Goal: Task Accomplishment & Management: Manage account settings

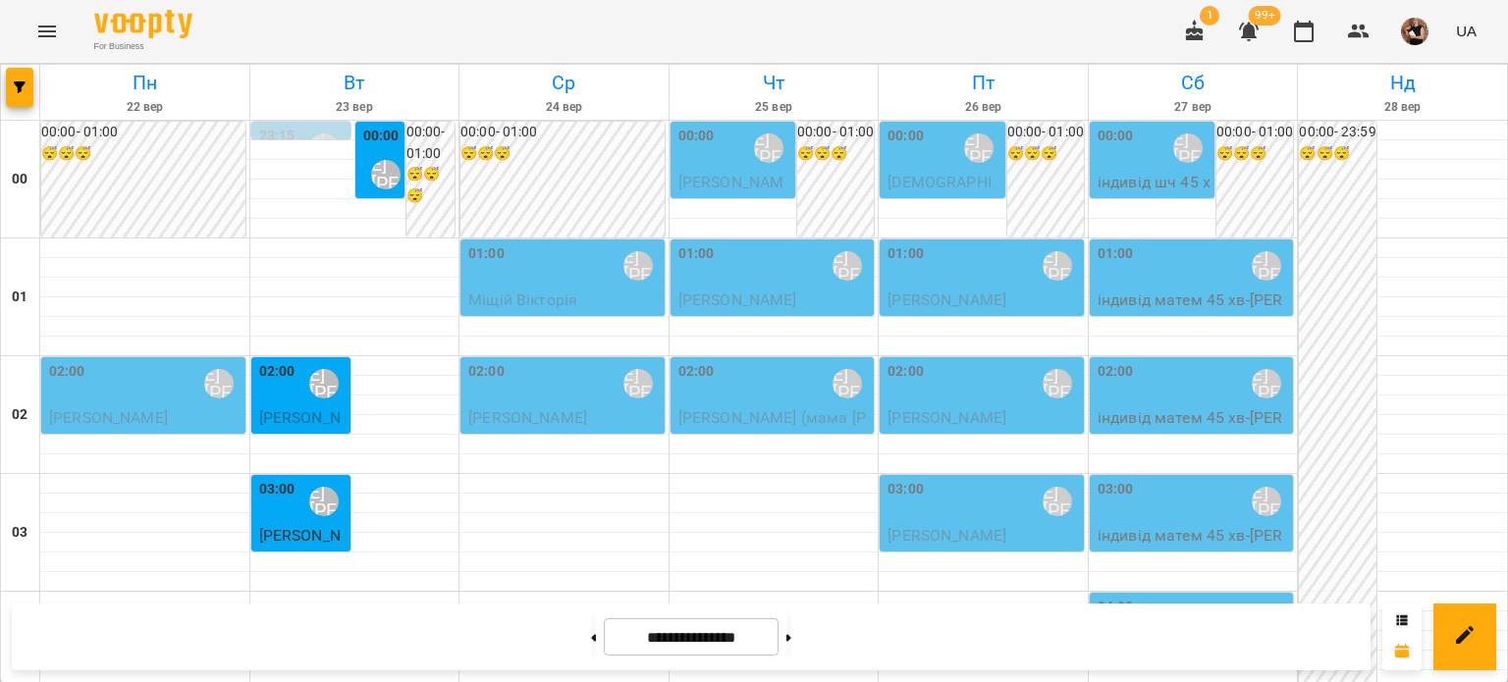
scroll to position [1862, 0]
click at [47, 22] on icon "Menu" at bounding box center [47, 32] width 24 height 24
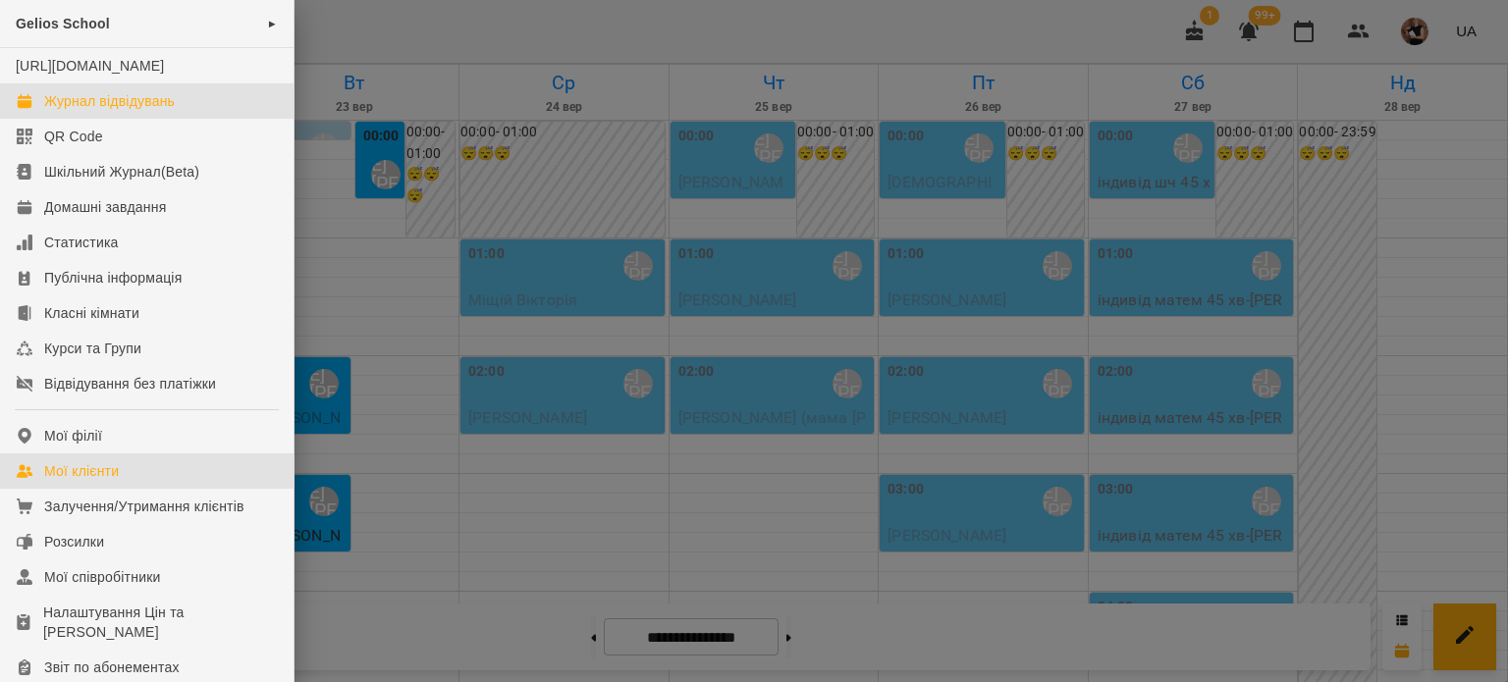
click at [110, 481] on div "Мої клієнти" at bounding box center [81, 471] width 75 height 20
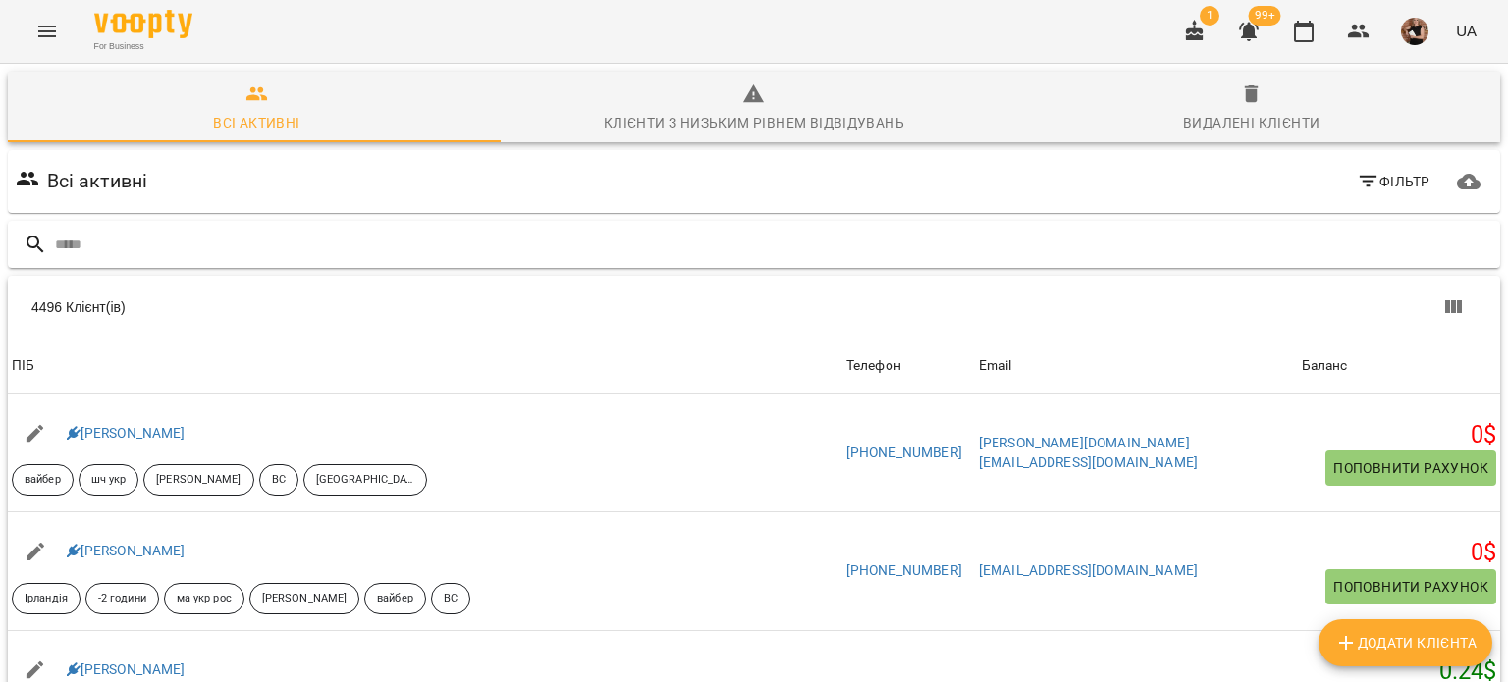
click at [99, 255] on input "text" at bounding box center [773, 245] width 1437 height 32
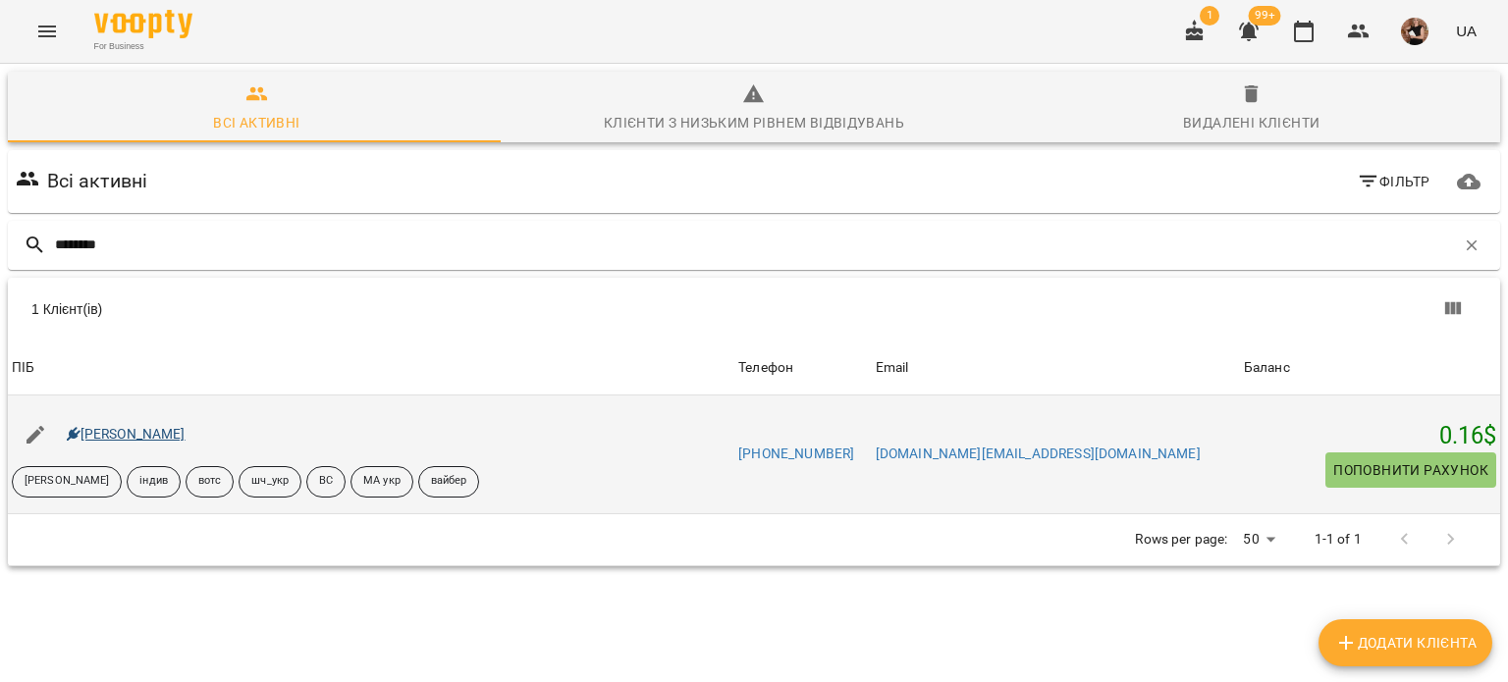
type input "*******"
click at [134, 431] on link "Тимофій Кирилов" at bounding box center [126, 434] width 119 height 16
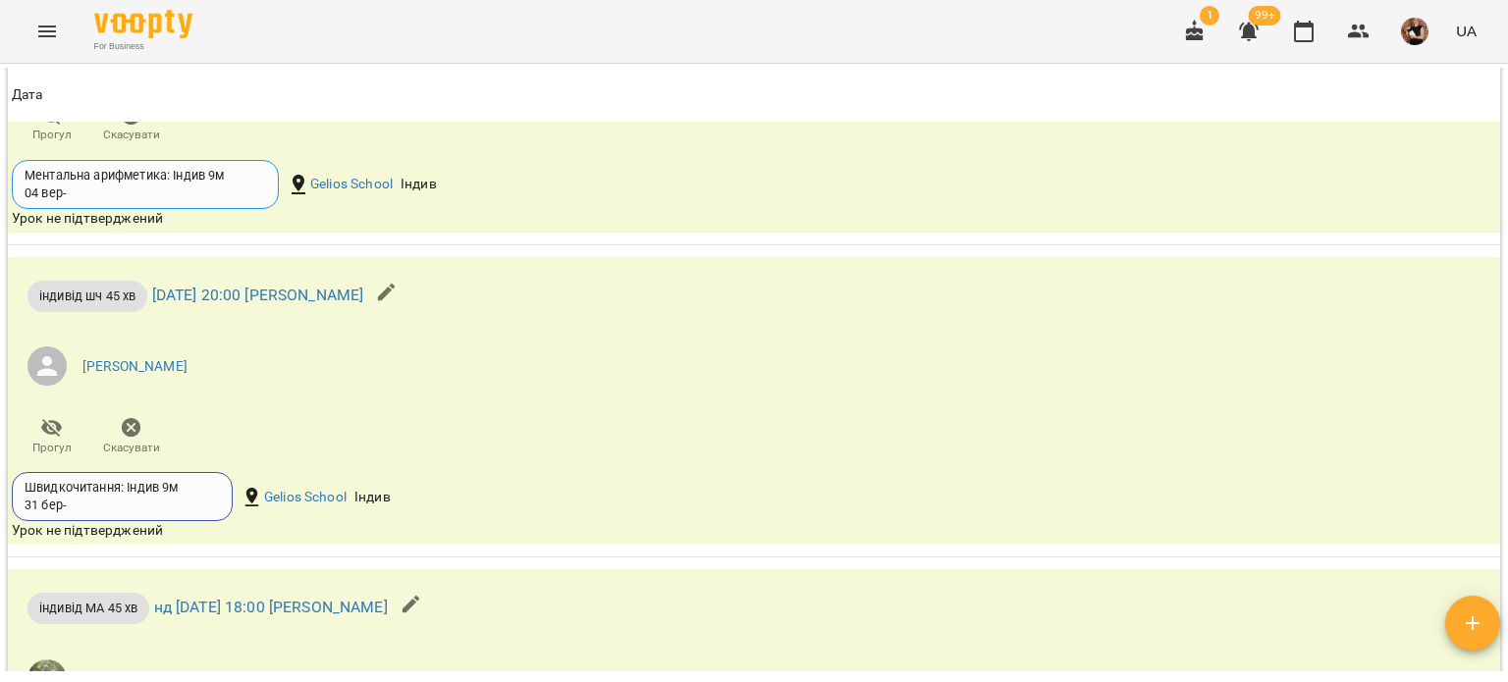
scroll to position [3731, 0]
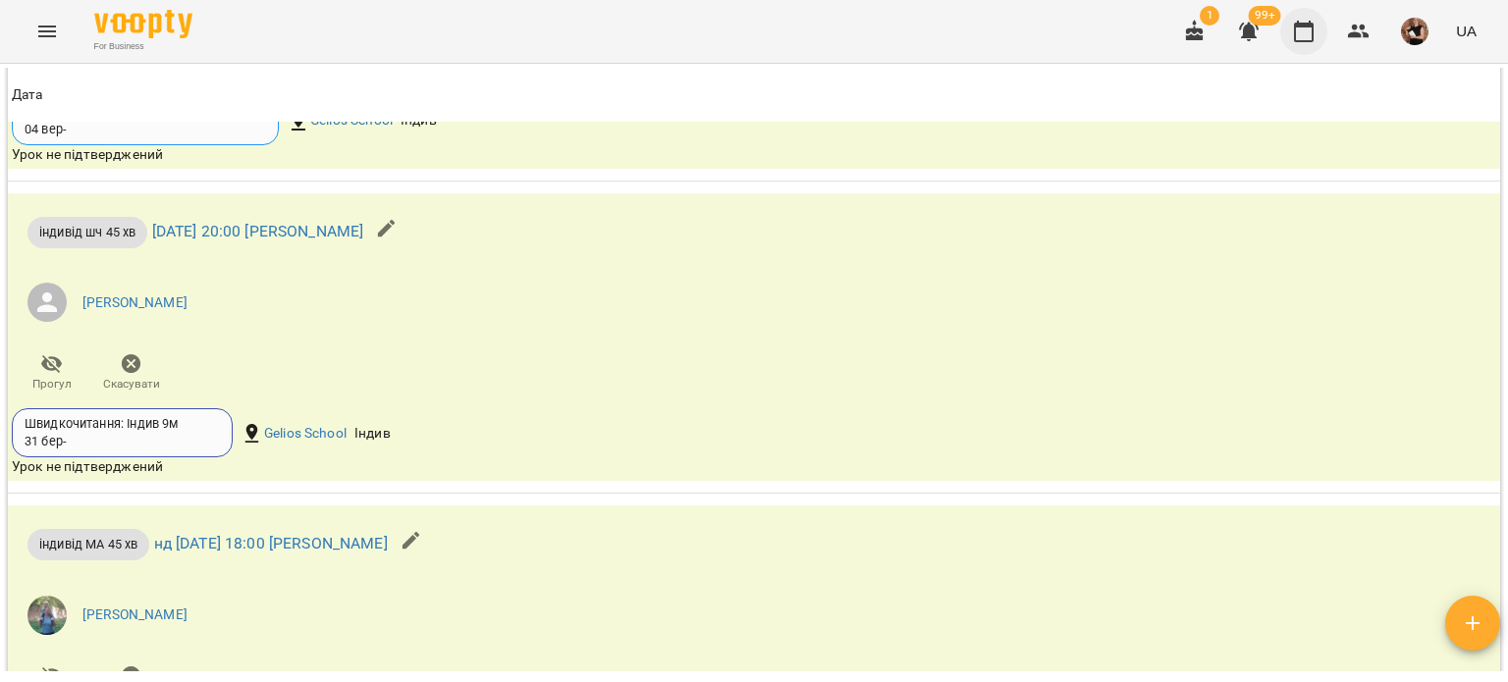
click at [1315, 37] on icon "button" at bounding box center [1304, 32] width 24 height 24
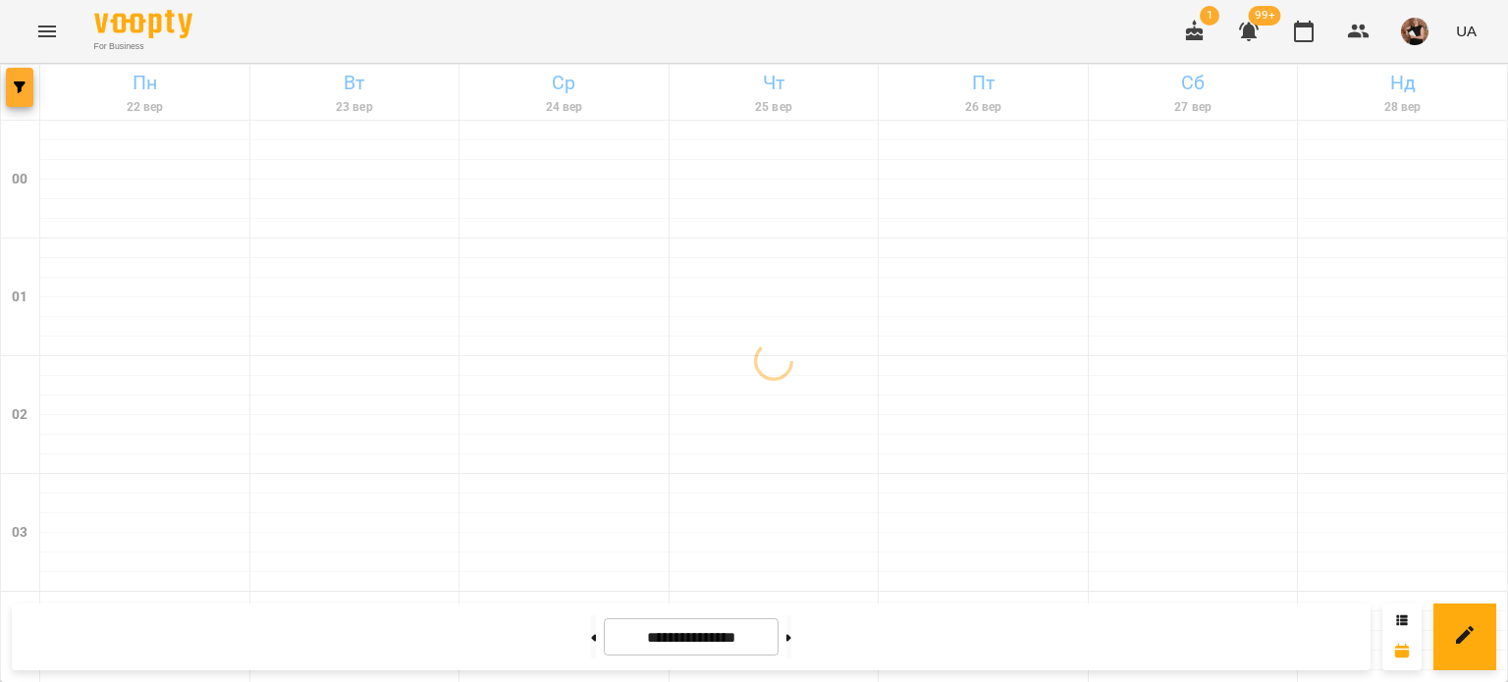
click at [31, 87] on span "button" at bounding box center [19, 87] width 27 height 12
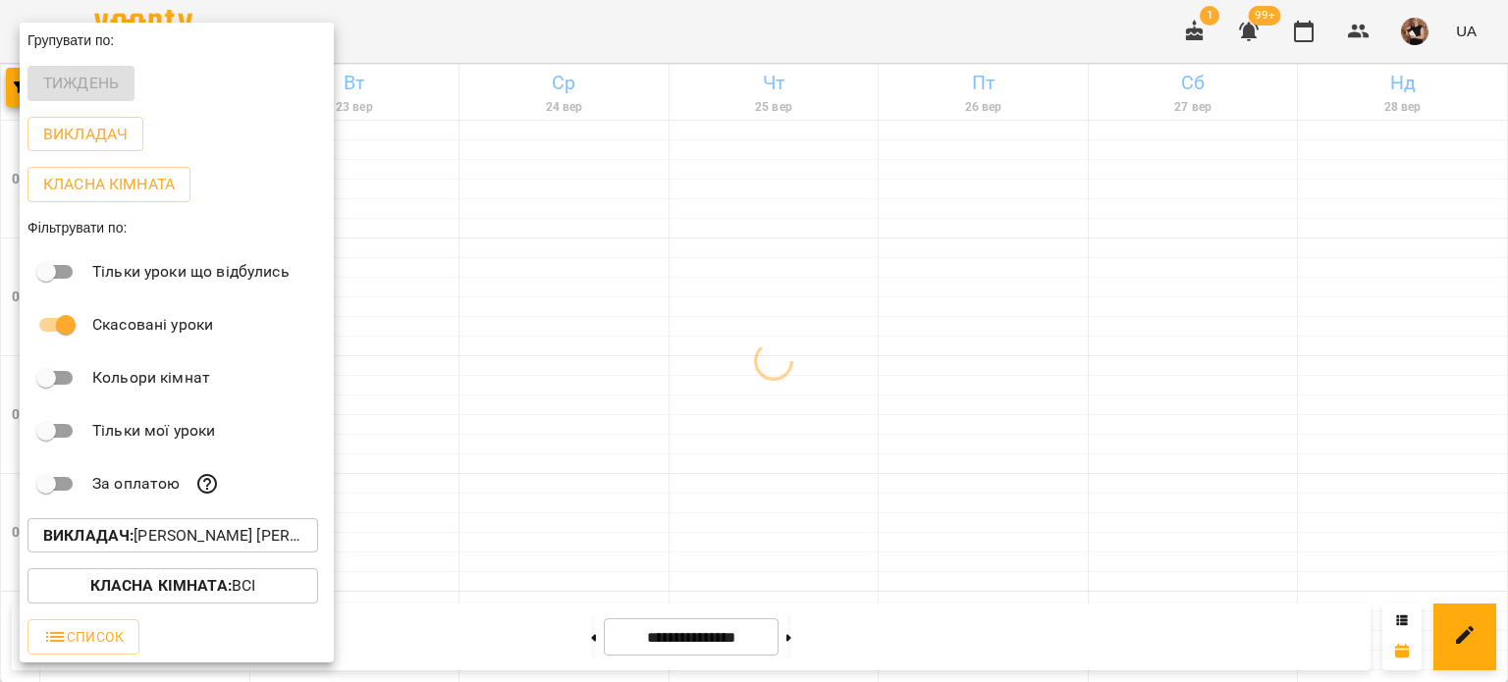
click at [114, 525] on button "Викладач : Ліпатьєва Ольга" at bounding box center [172, 535] width 291 height 35
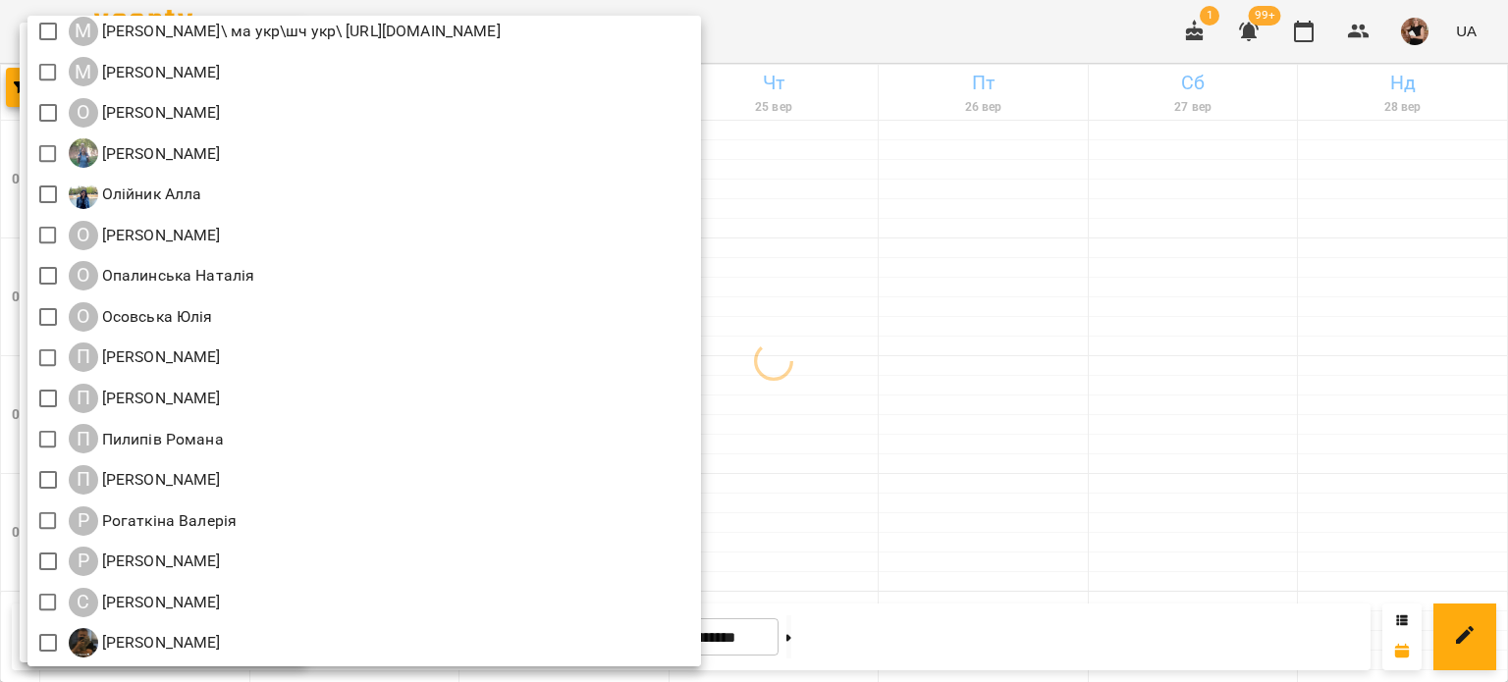
scroll to position [2332, 0]
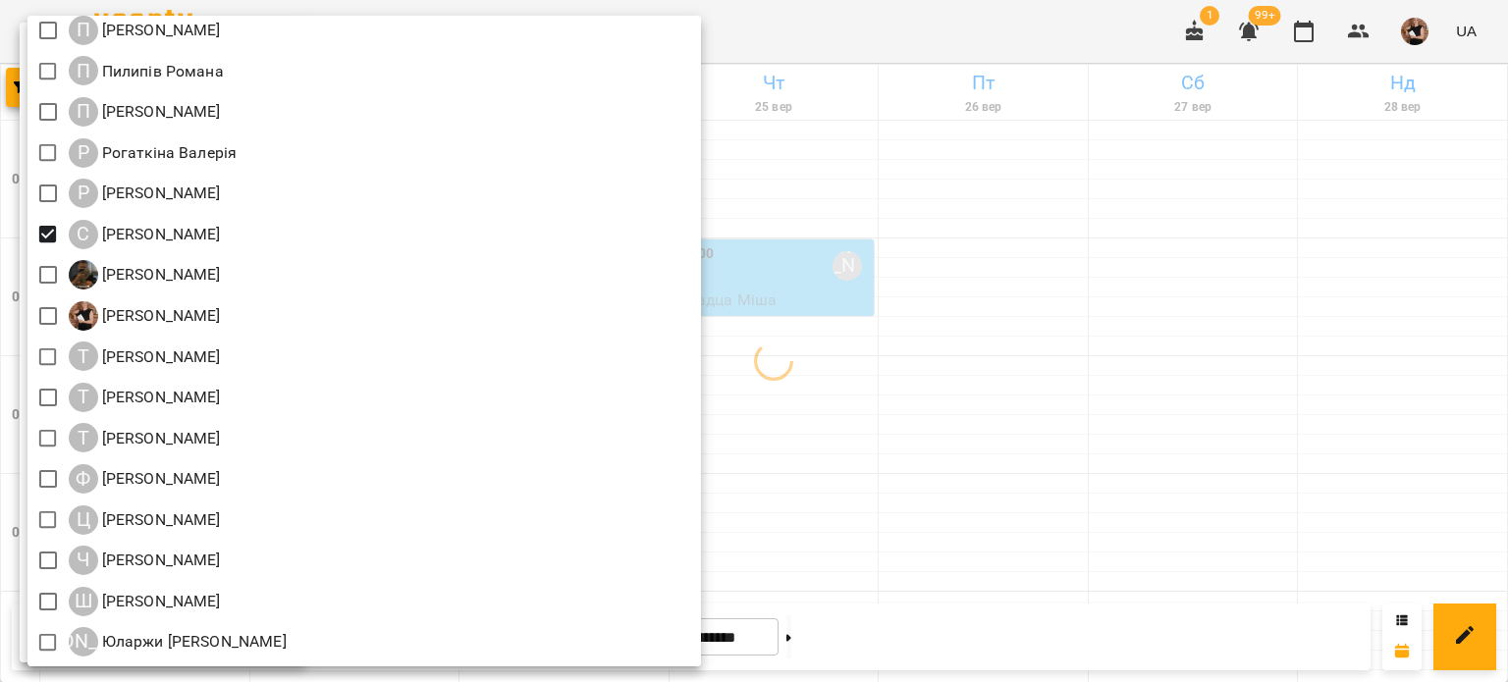
click at [1251, 301] on div at bounding box center [754, 341] width 1508 height 682
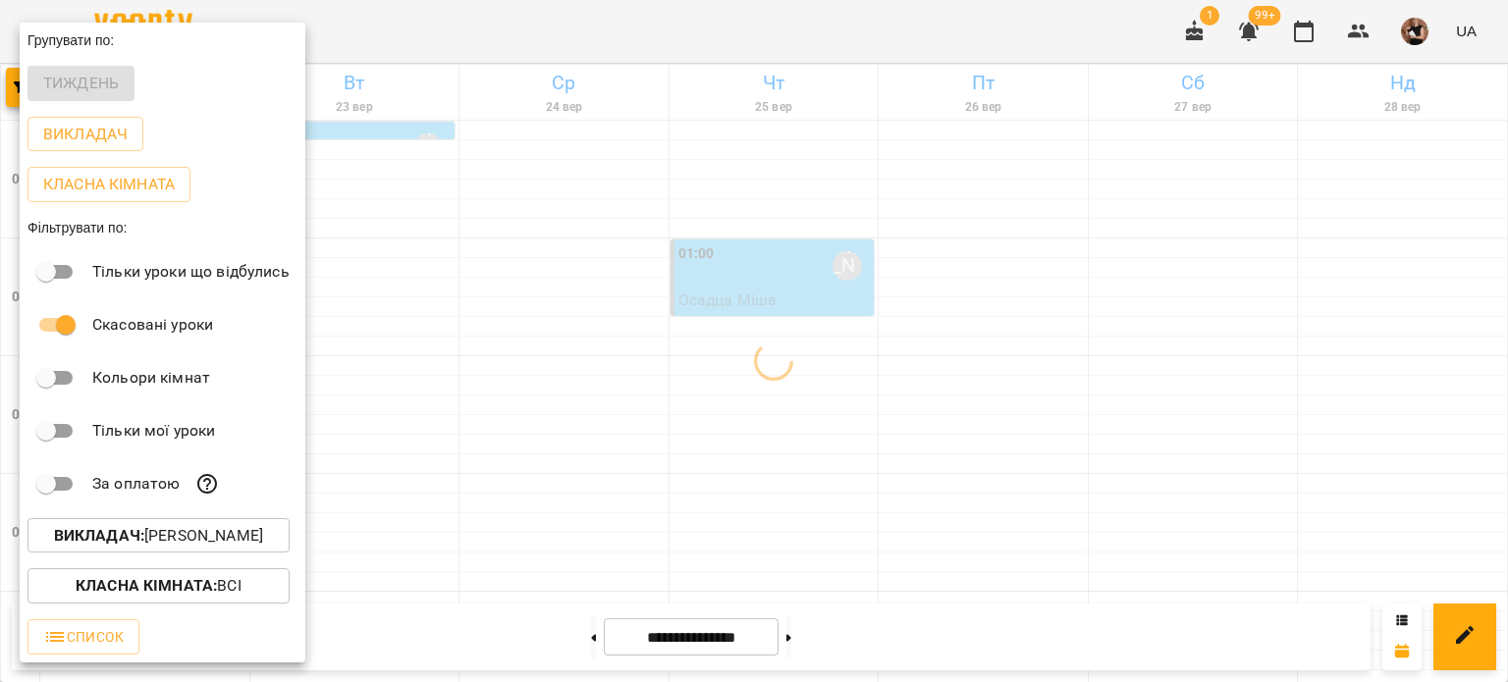
click at [1251, 301] on div "Всі ДТ Бойко Юлія\укр.мов\шч \ма\укр мова\математика https://us06web.zoom.us/j/…" at bounding box center [754, 341] width 1508 height 682
click at [1252, 301] on div at bounding box center [754, 341] width 1508 height 682
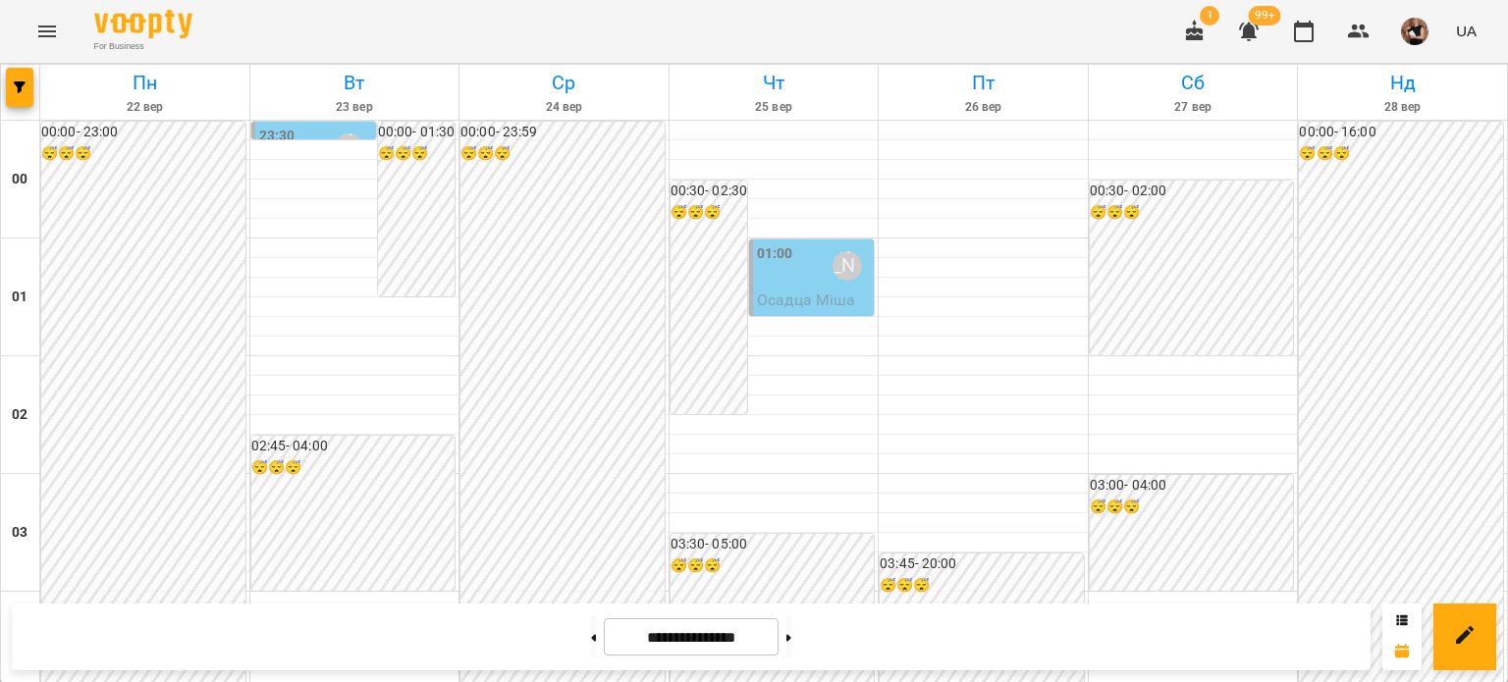
scroll to position [2353, 0]
click at [26, 87] on span "button" at bounding box center [19, 87] width 27 height 12
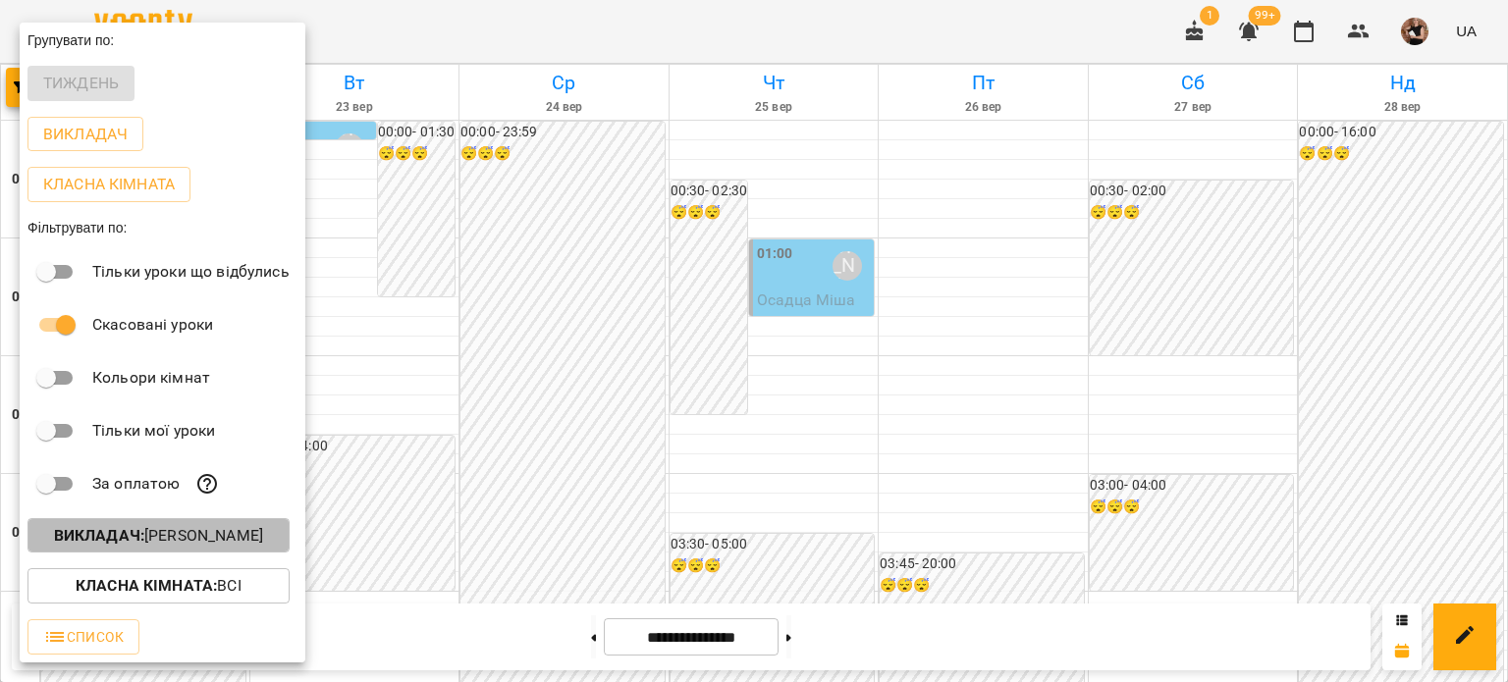
click at [125, 543] on b "Викладач :" at bounding box center [99, 535] width 90 height 19
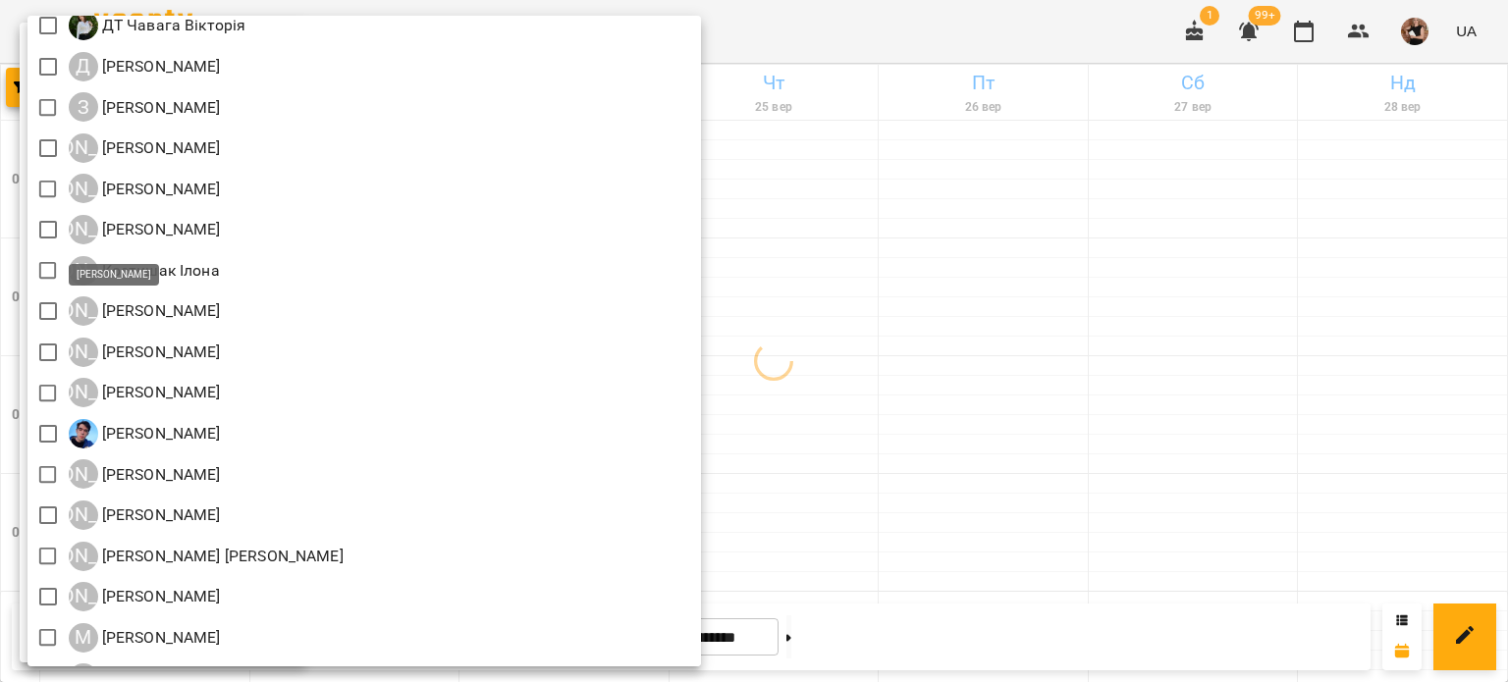
scroll to position [1276, 0]
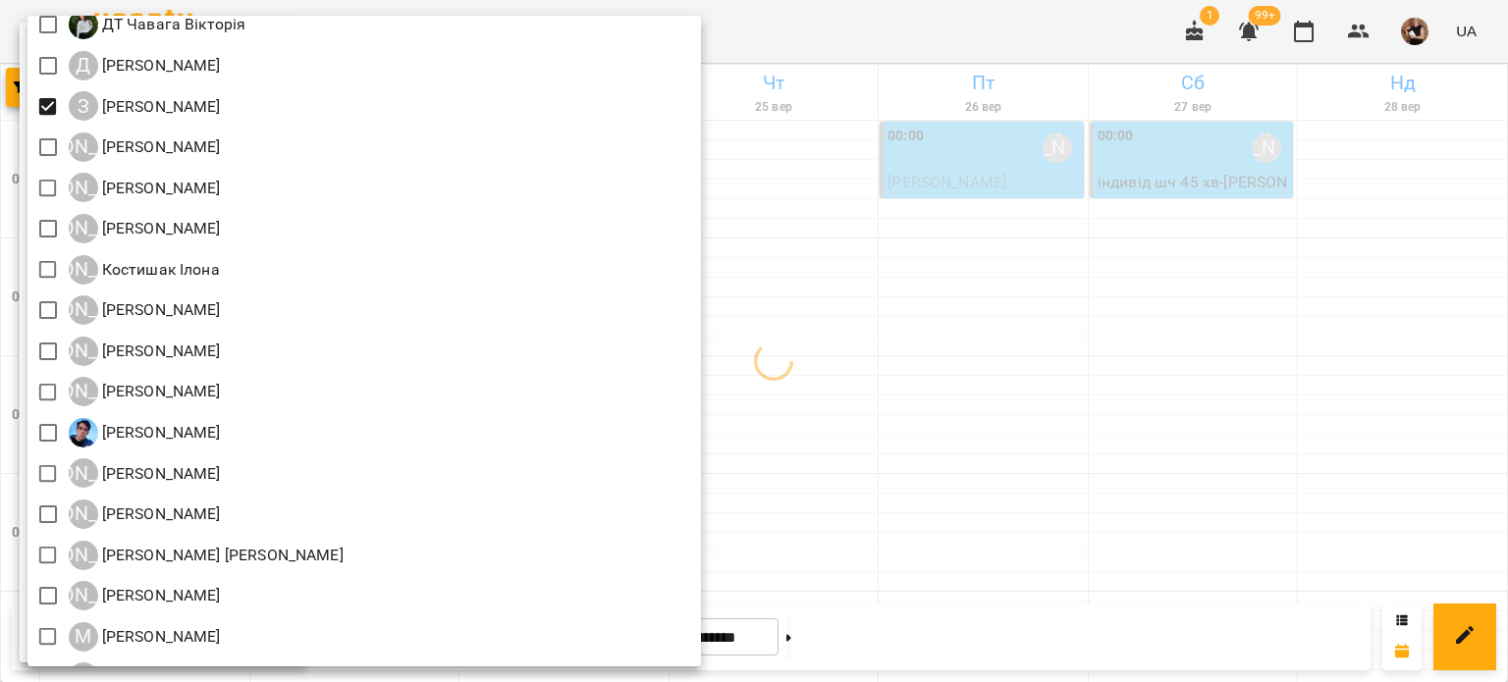
click at [1216, 506] on div at bounding box center [754, 341] width 1508 height 682
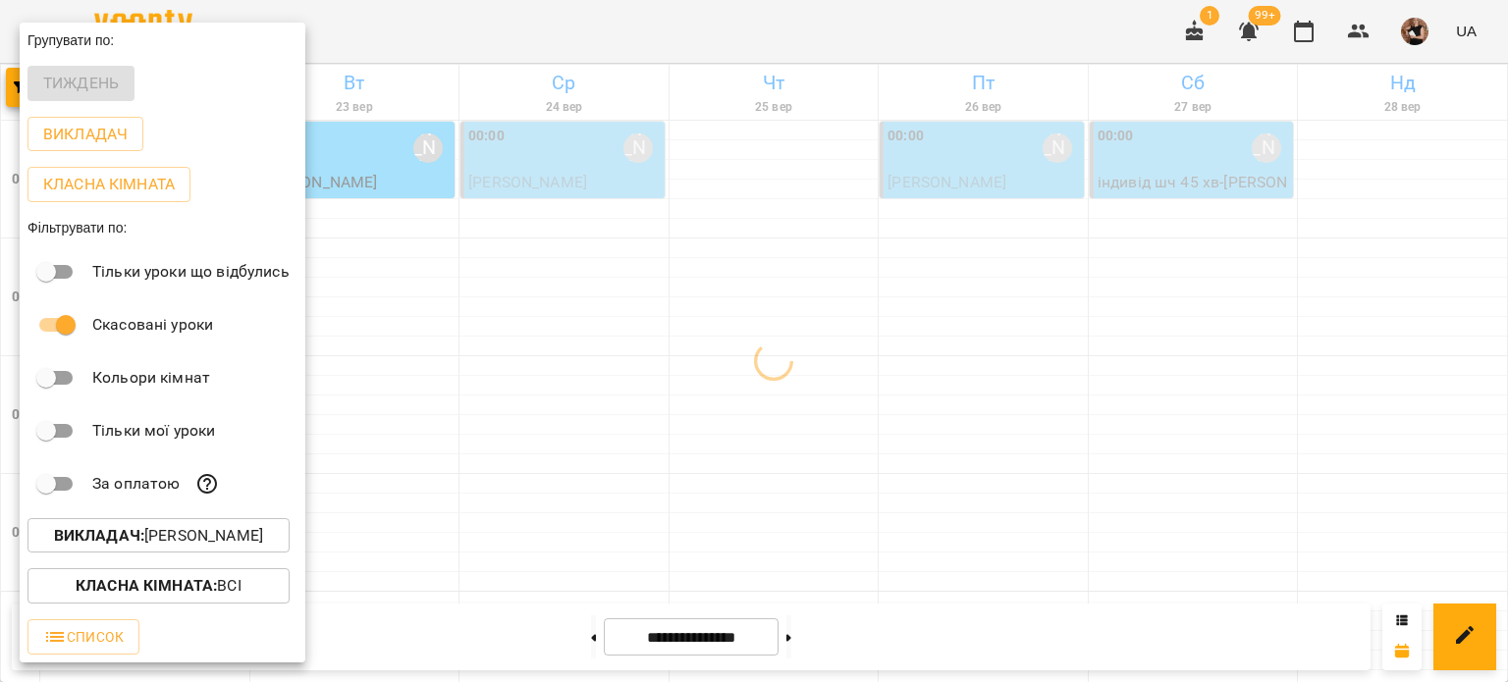
click at [978, 365] on div at bounding box center [754, 341] width 1508 height 682
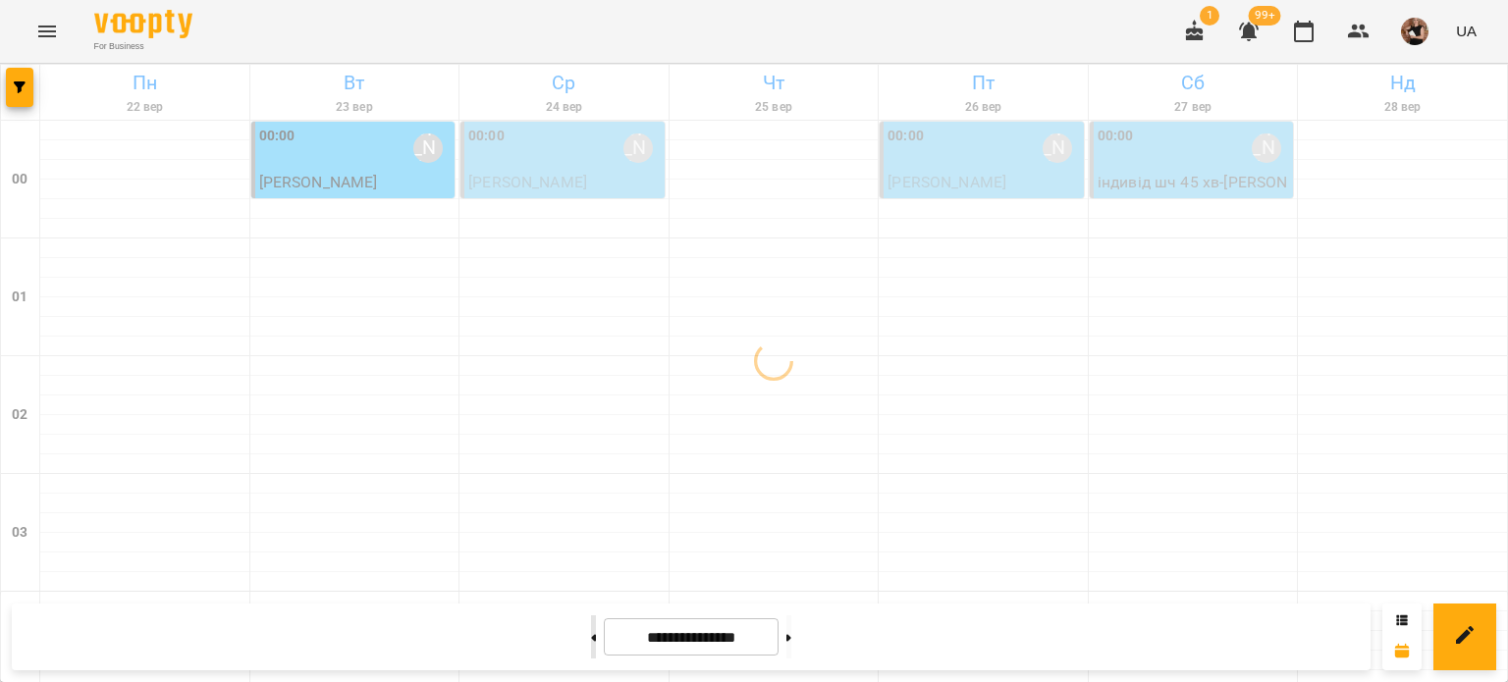
click at [592, 640] on icon at bounding box center [594, 637] width 5 height 7
type input "**********"
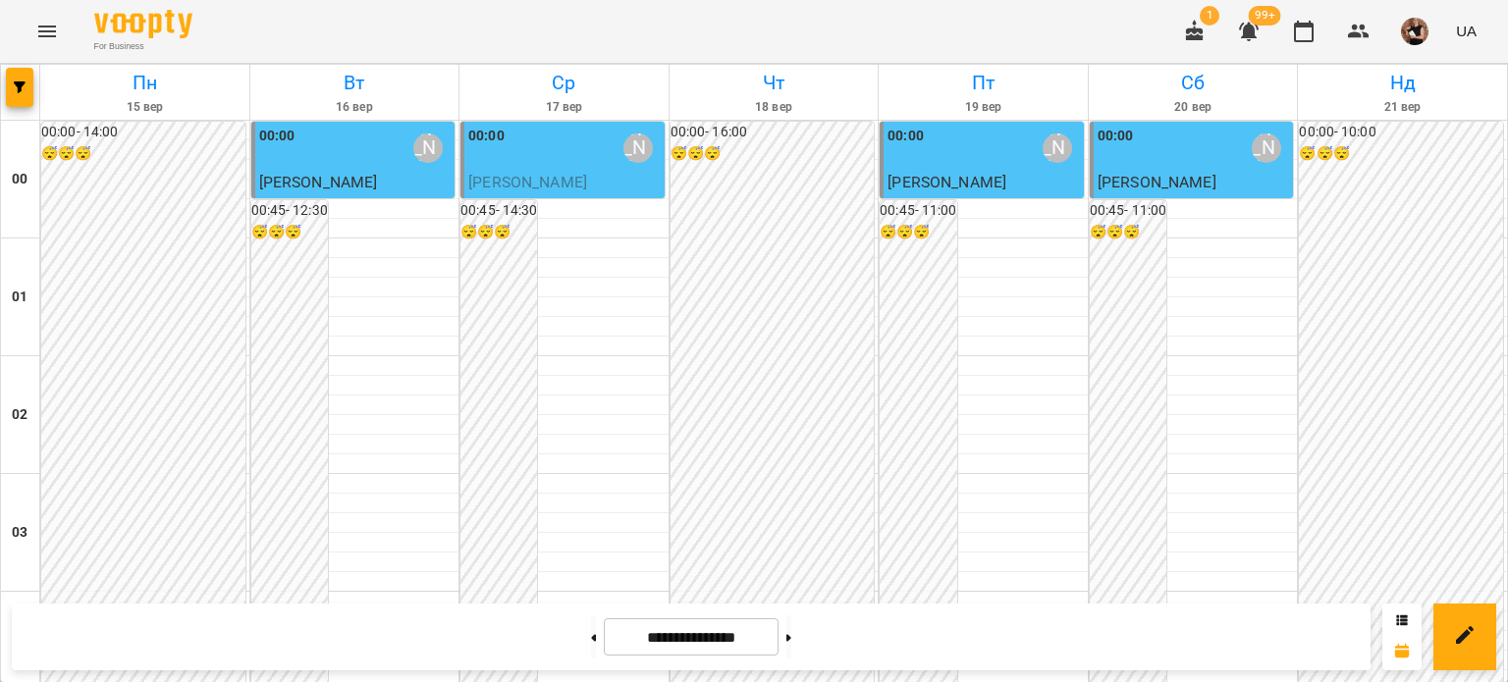
scroll to position [1961, 0]
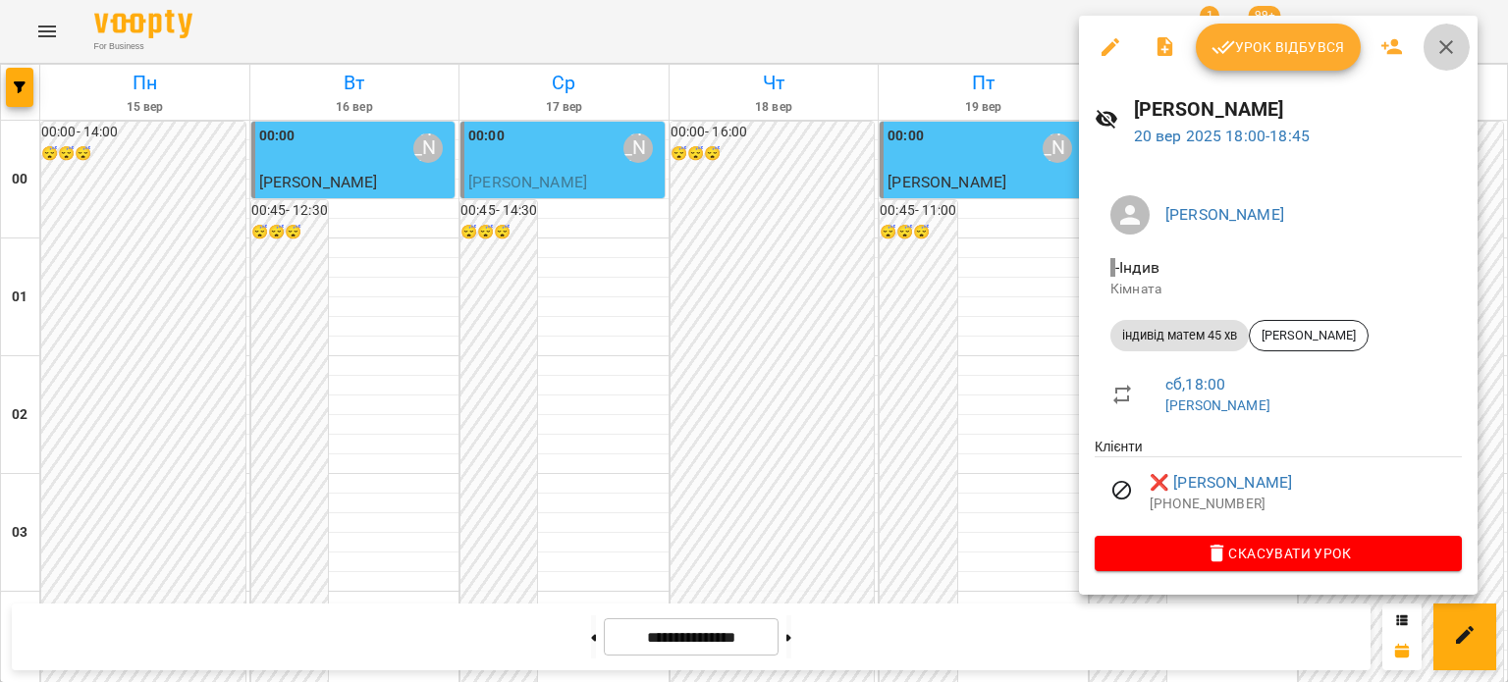
click at [1453, 42] on icon "button" at bounding box center [1446, 47] width 24 height 24
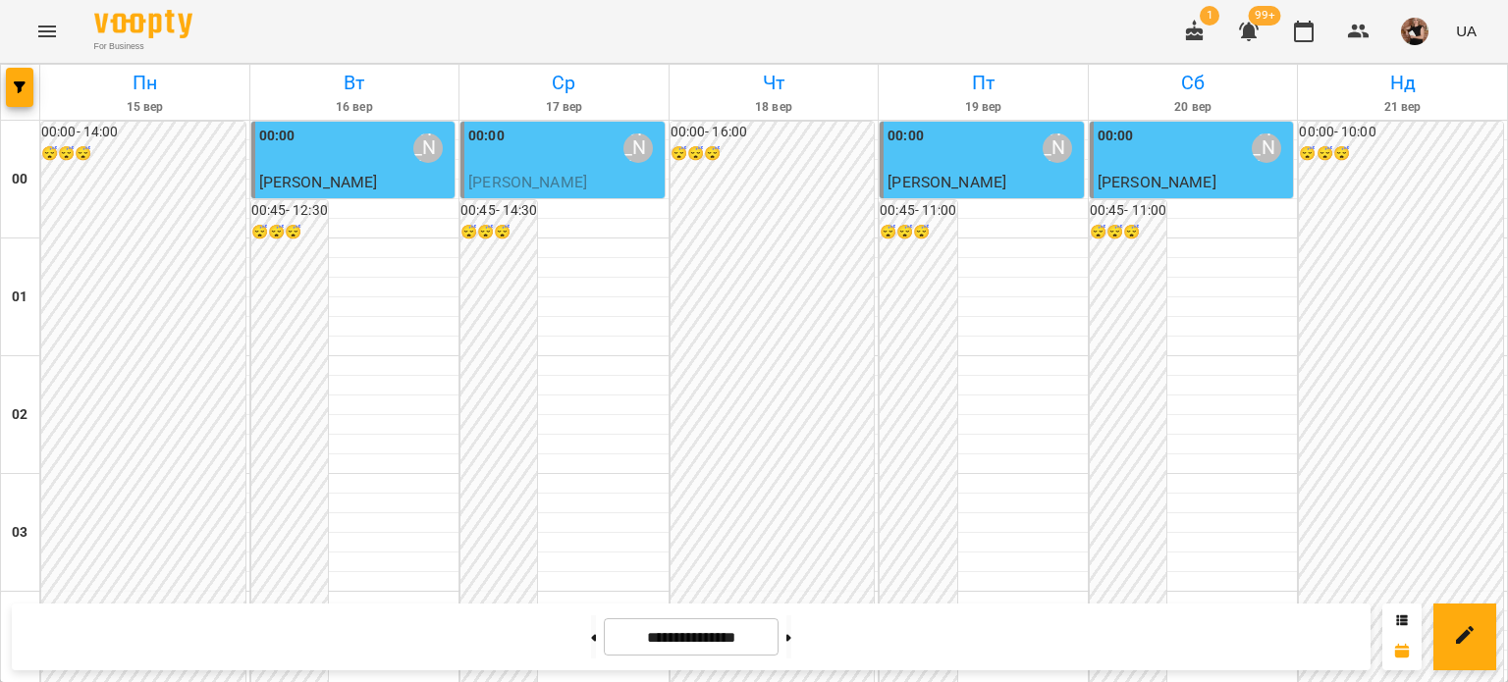
scroll to position [2353, 0]
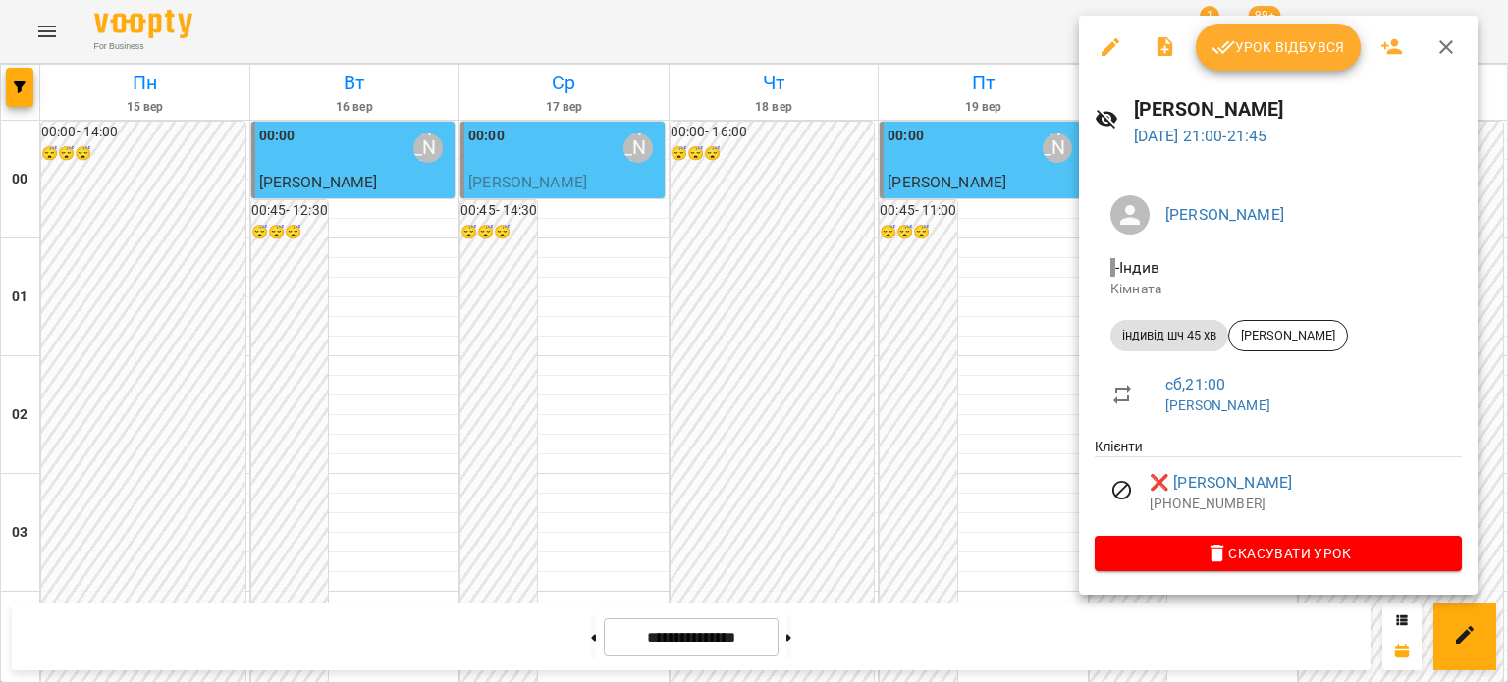
click at [1439, 41] on icon "button" at bounding box center [1446, 47] width 14 height 14
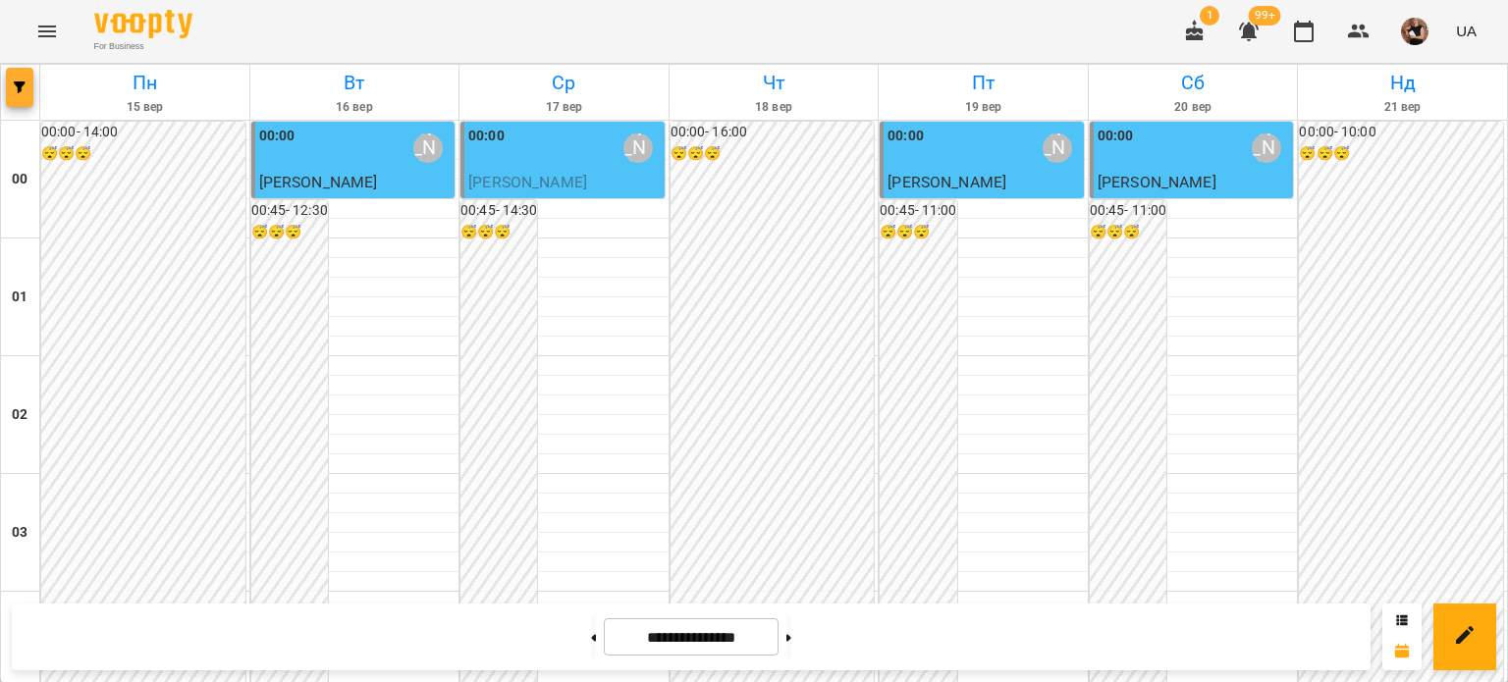
click at [18, 85] on icon "button" at bounding box center [20, 87] width 12 height 12
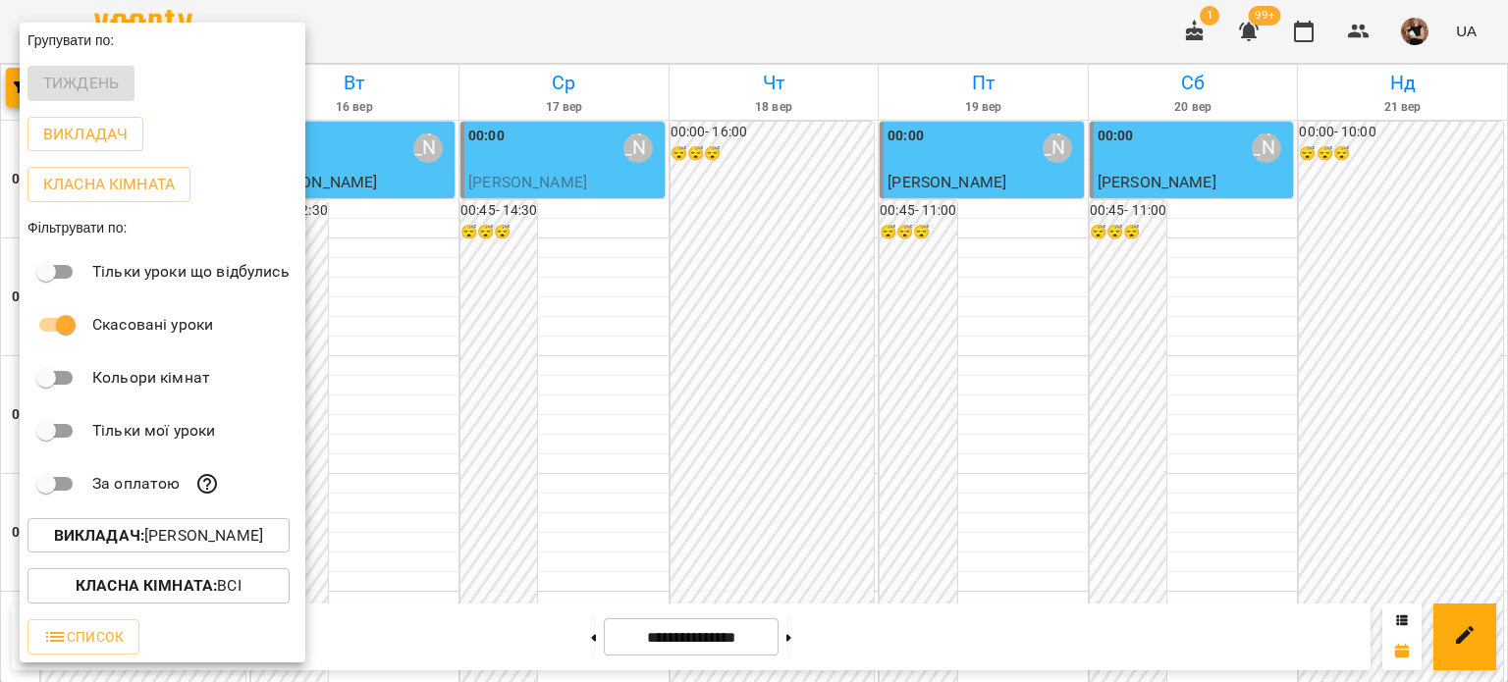
click at [179, 532] on p "Викладач : Зверєва Анастасія" at bounding box center [158, 536] width 209 height 24
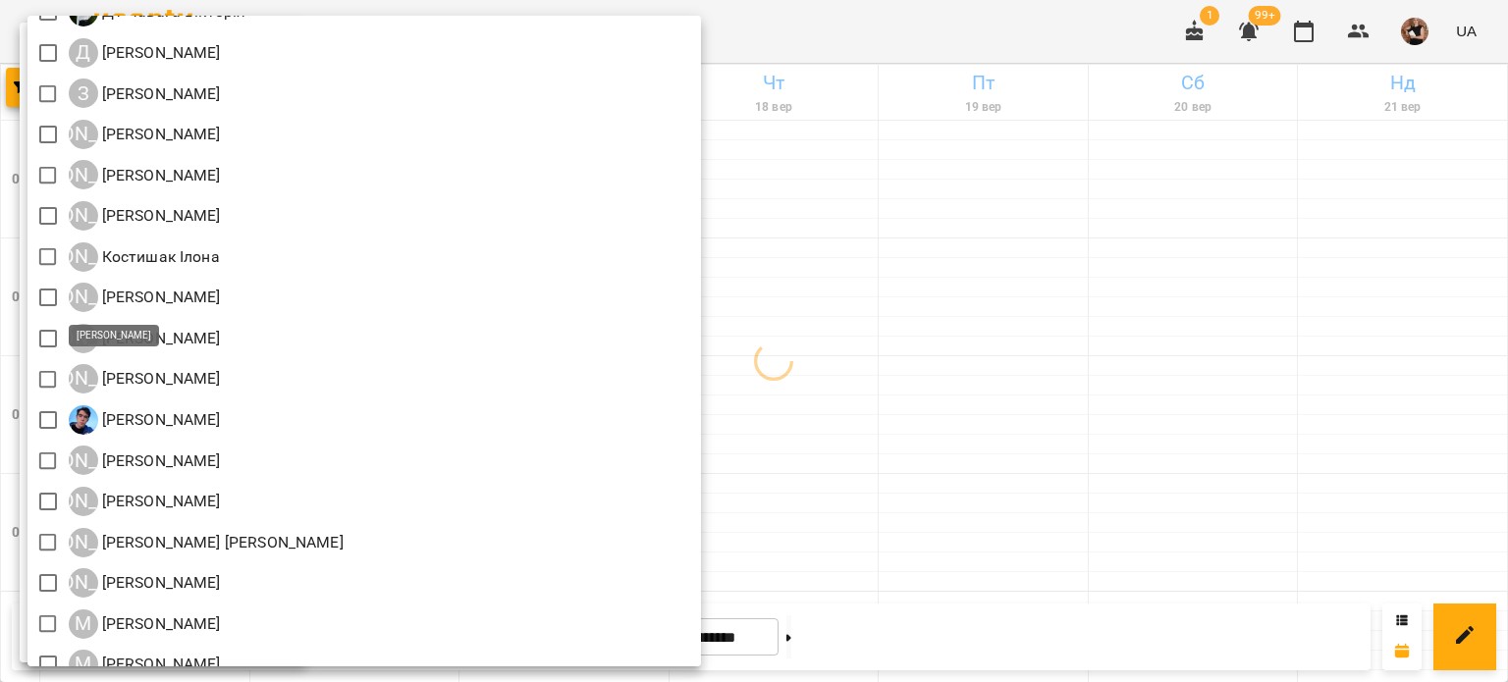
scroll to position [1374, 0]
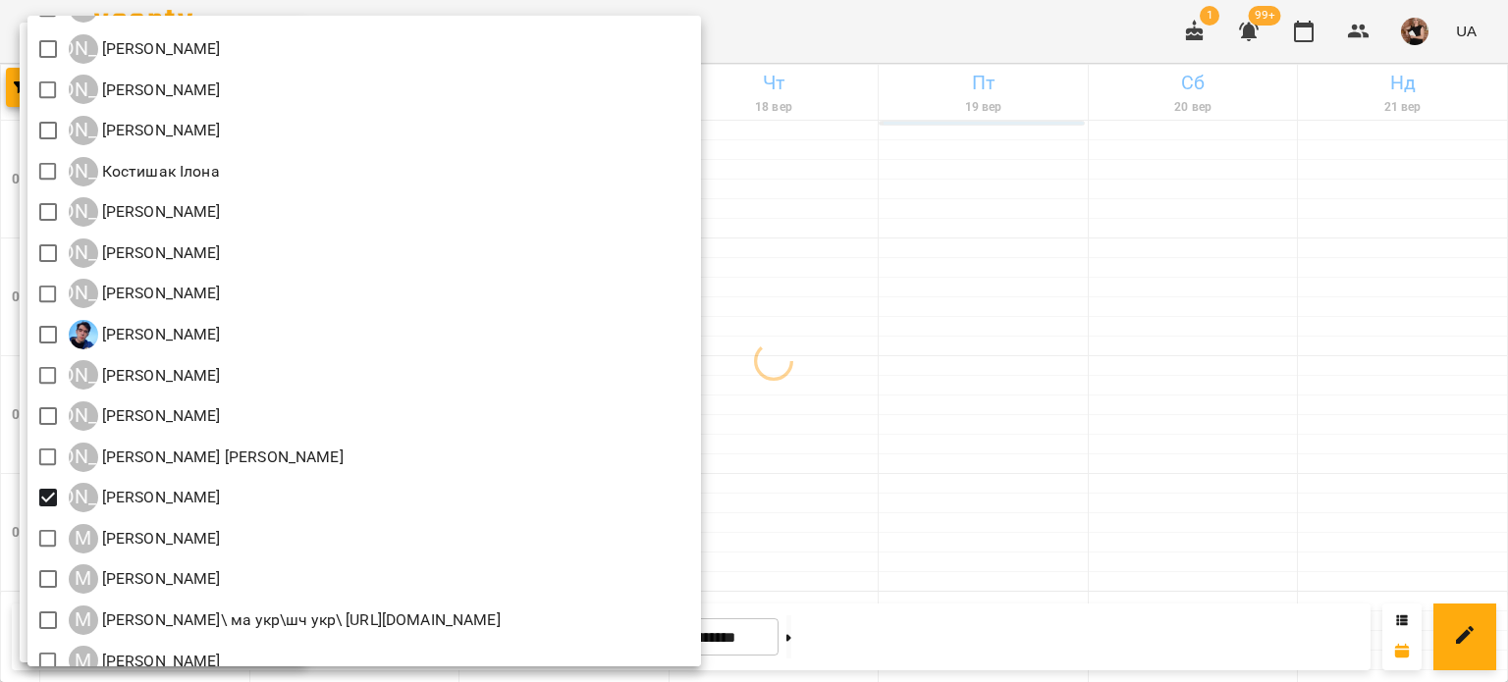
click at [1171, 428] on div at bounding box center [754, 341] width 1508 height 682
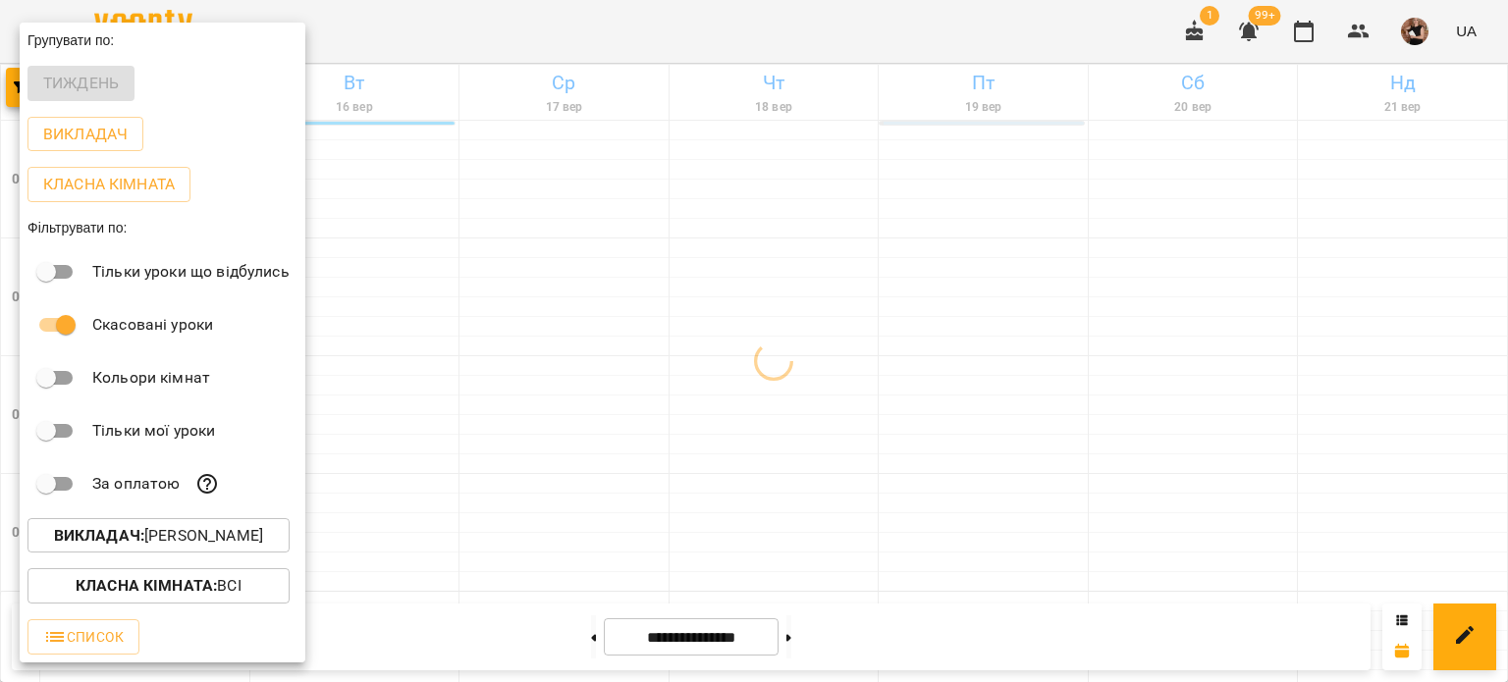
click at [1171, 428] on div at bounding box center [754, 341] width 1508 height 682
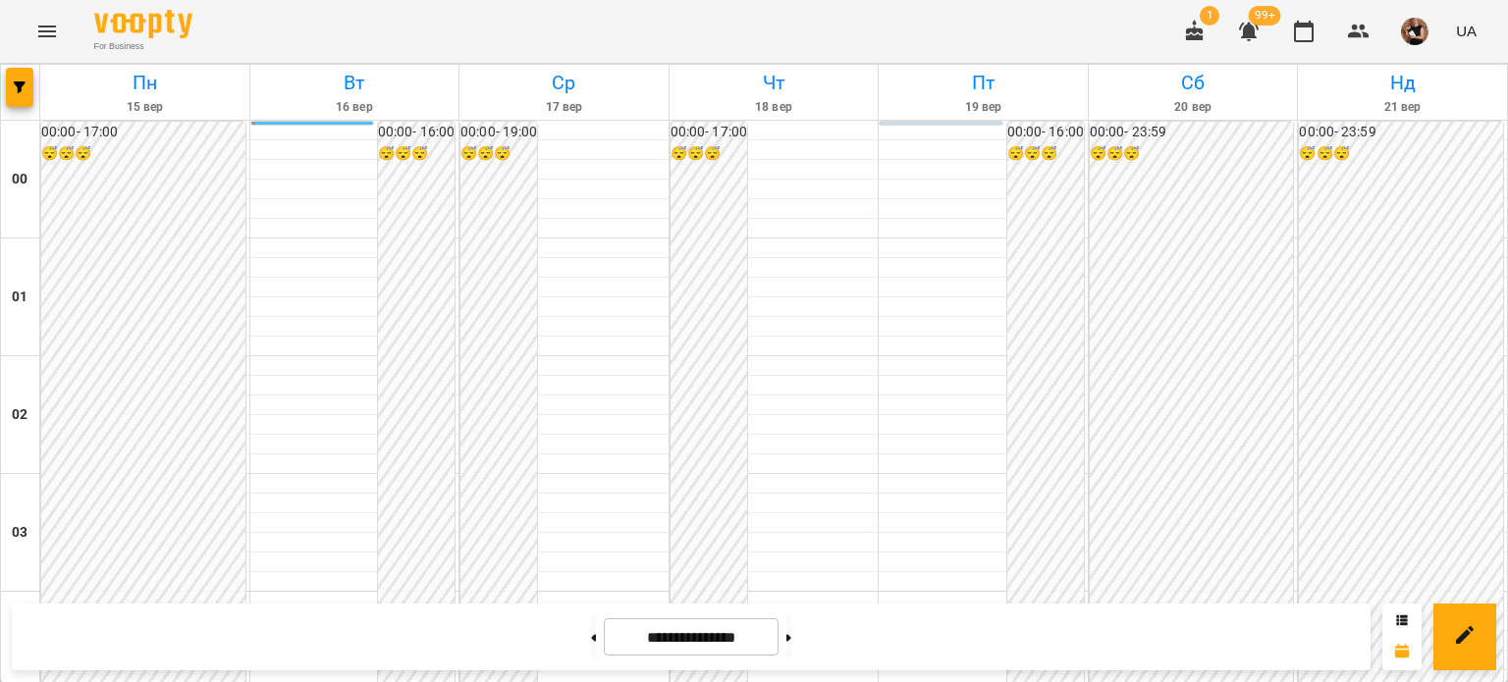
scroll to position [2353, 0]
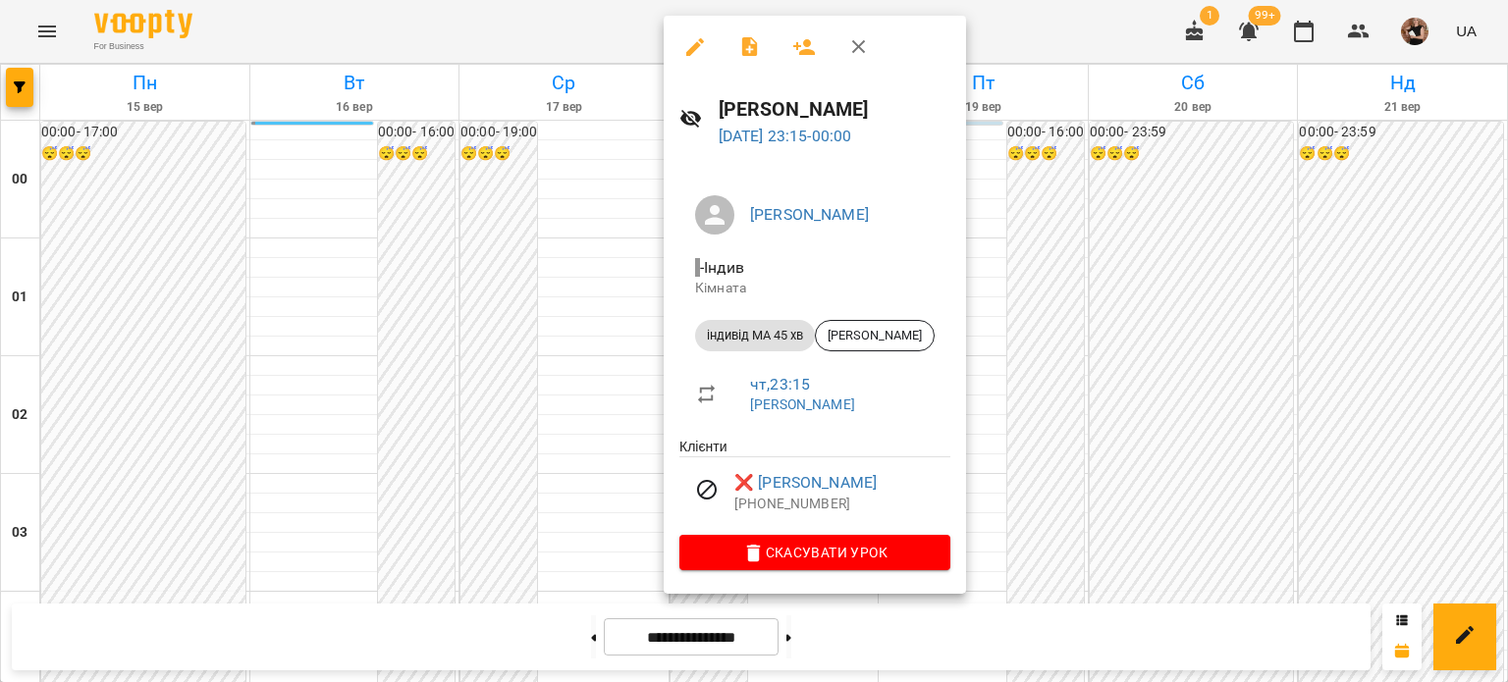
click at [1221, 427] on div at bounding box center [754, 341] width 1508 height 682
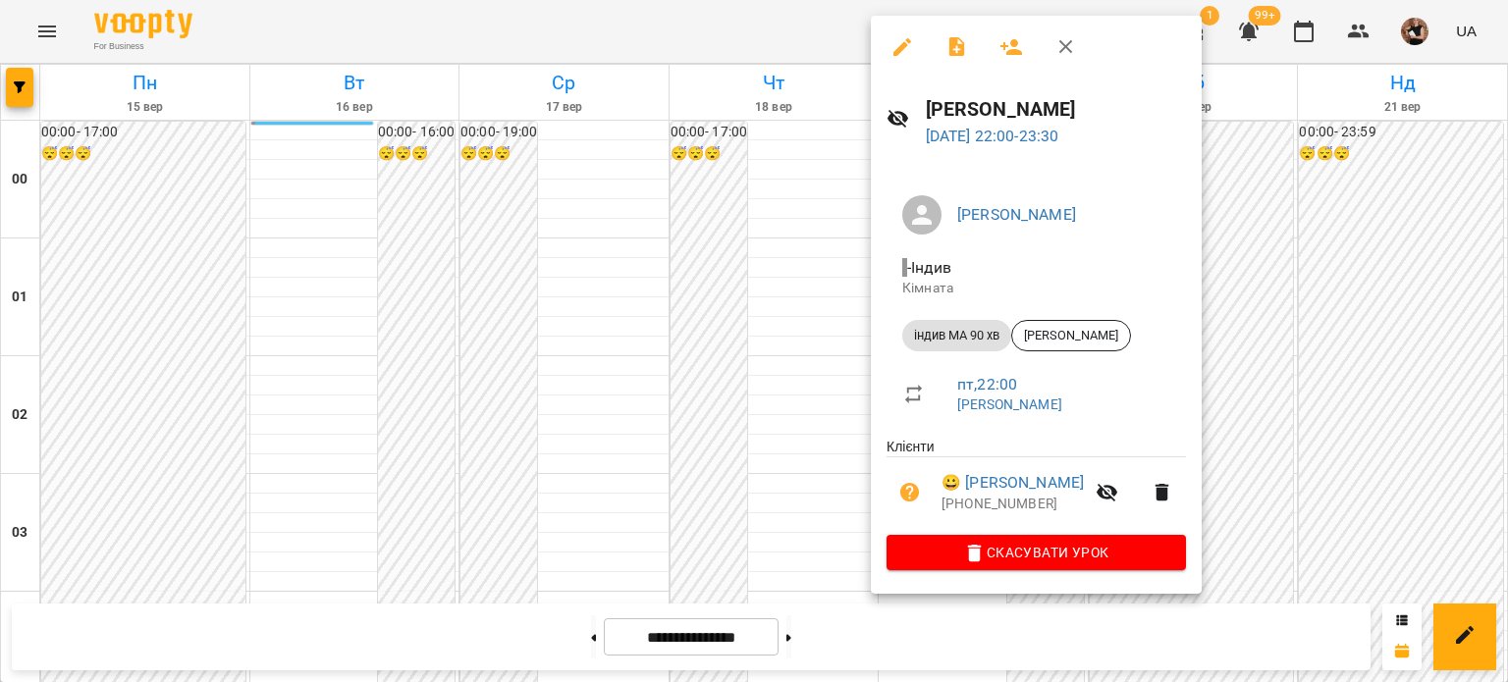
click at [894, 30] on button "button" at bounding box center [902, 47] width 47 height 47
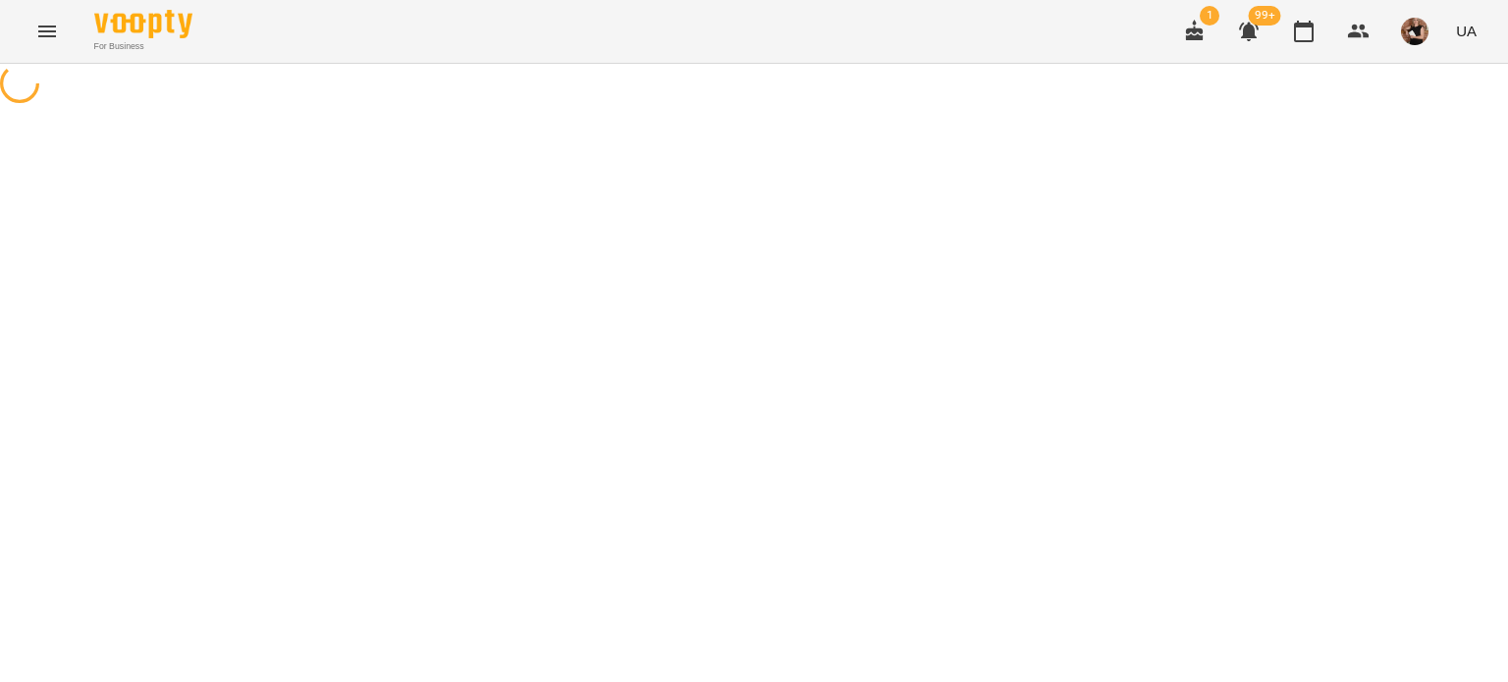
select select "**********"
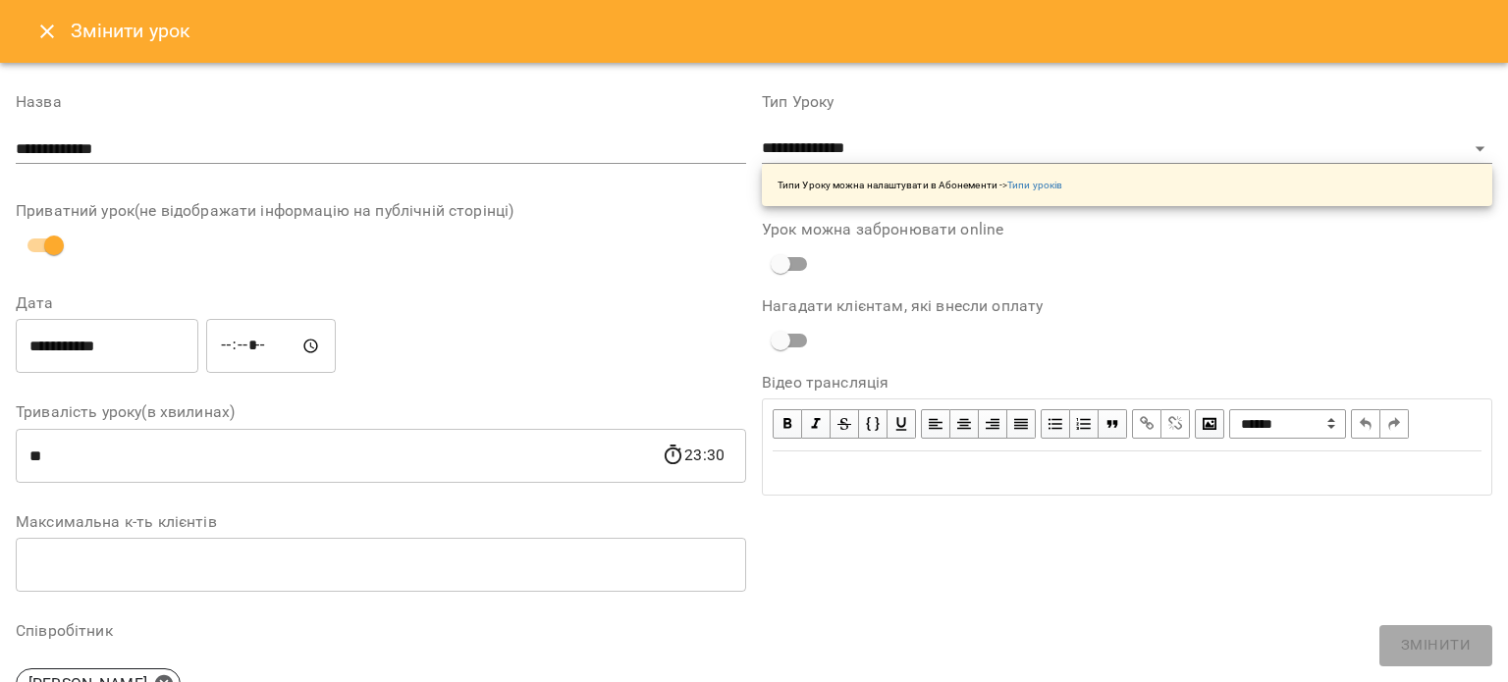
click at [46, 26] on icon "Close" at bounding box center [47, 32] width 24 height 24
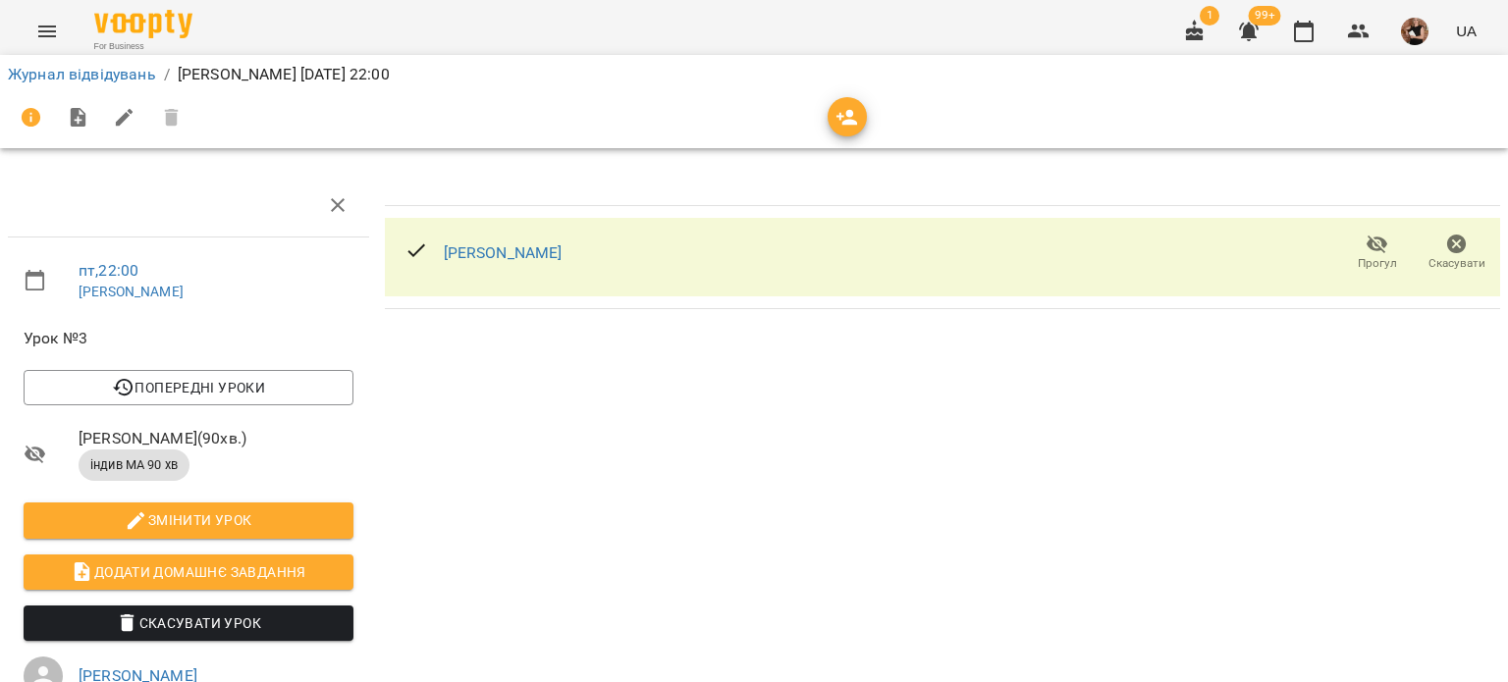
click at [1370, 248] on icon "button" at bounding box center [1378, 245] width 24 height 24
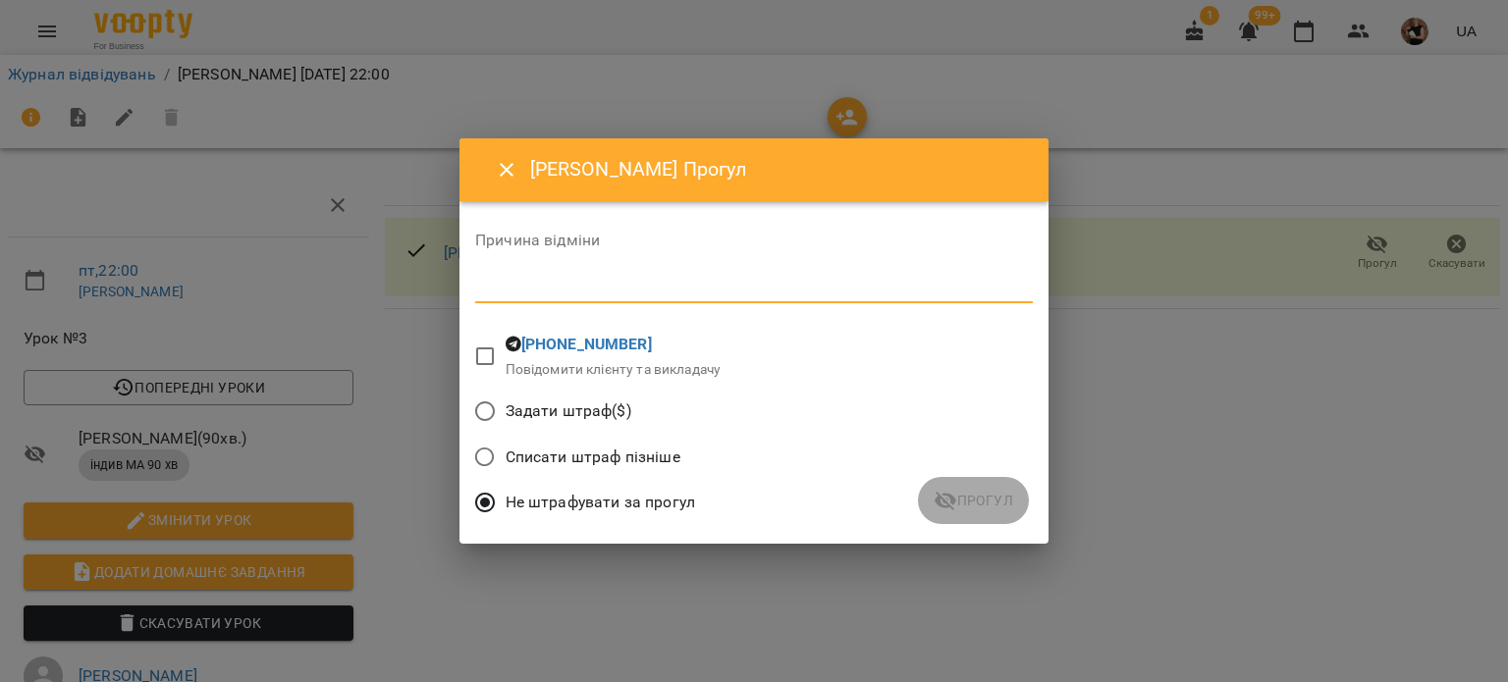
click at [728, 286] on textarea at bounding box center [754, 287] width 558 height 19
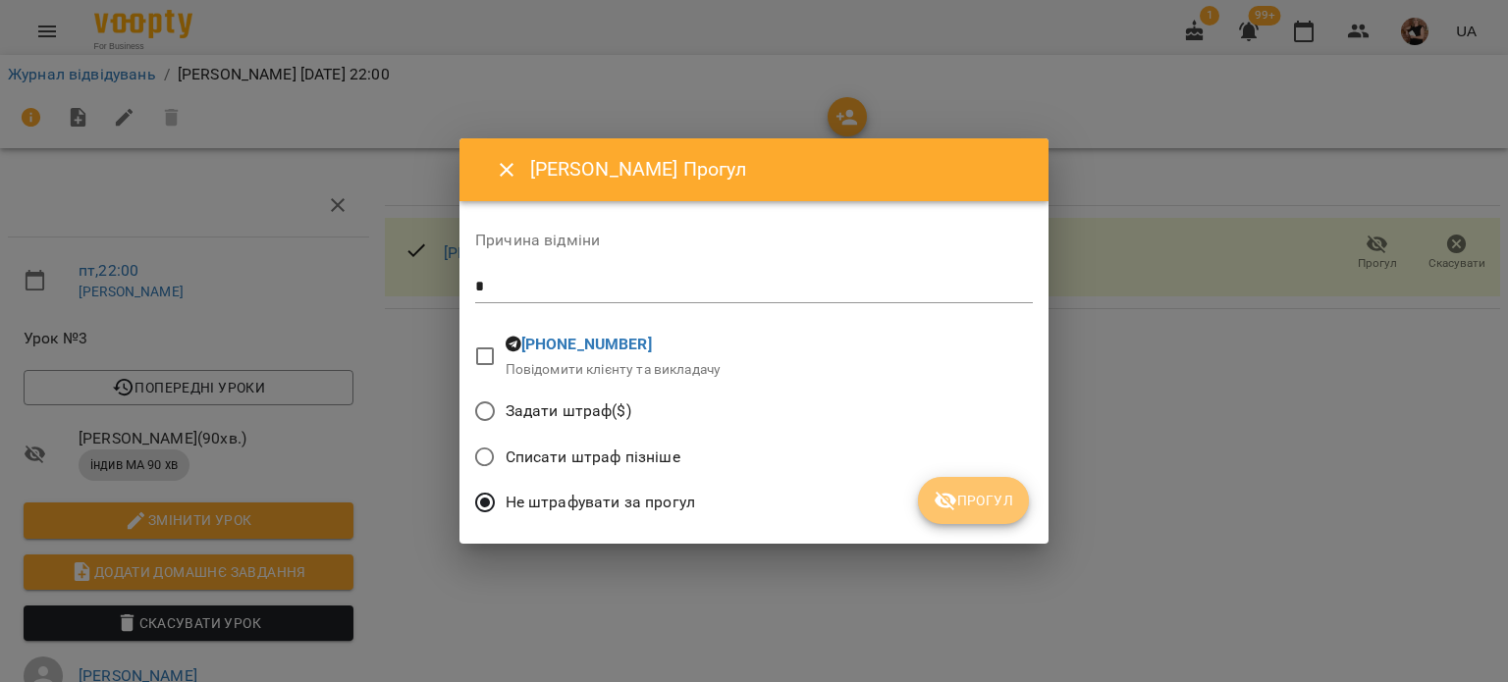
click at [998, 509] on span "Прогул" at bounding box center [974, 501] width 80 height 24
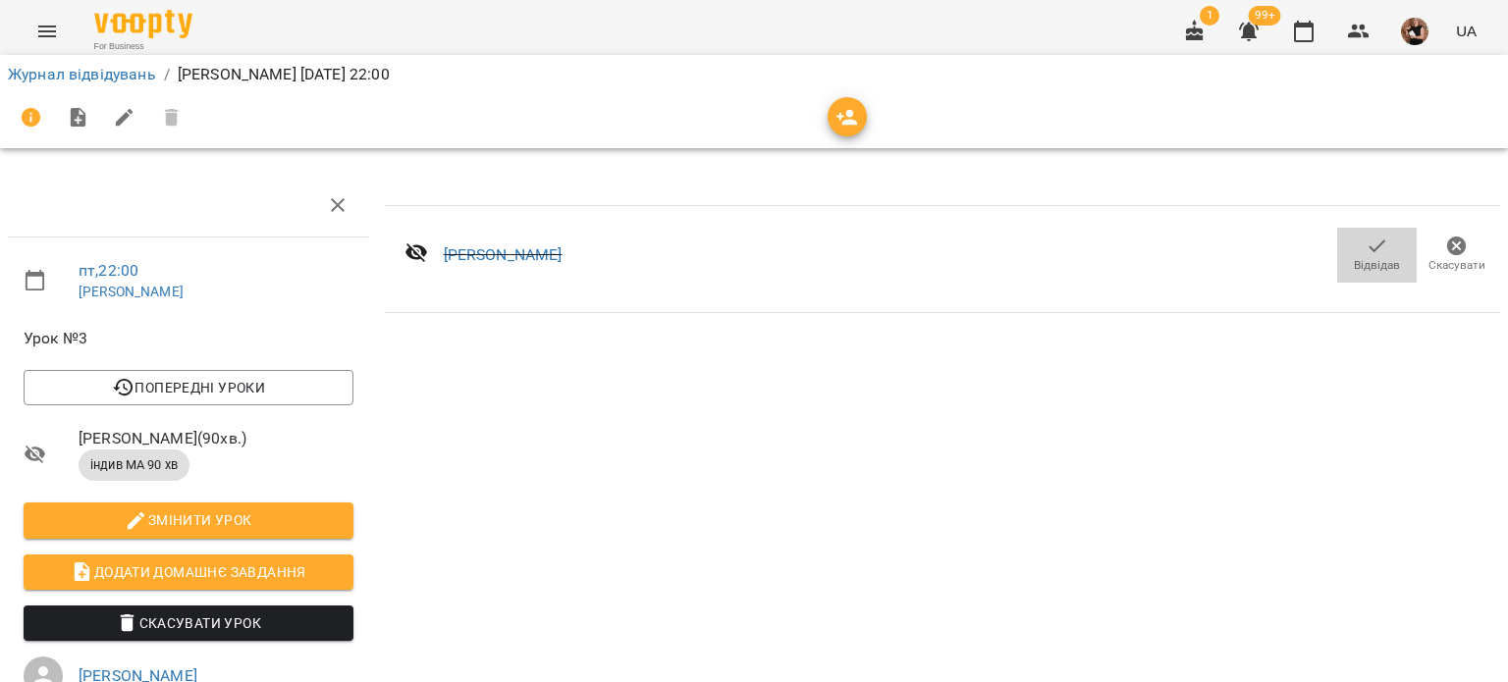
click at [1354, 265] on span "Відвідав" at bounding box center [1377, 265] width 46 height 17
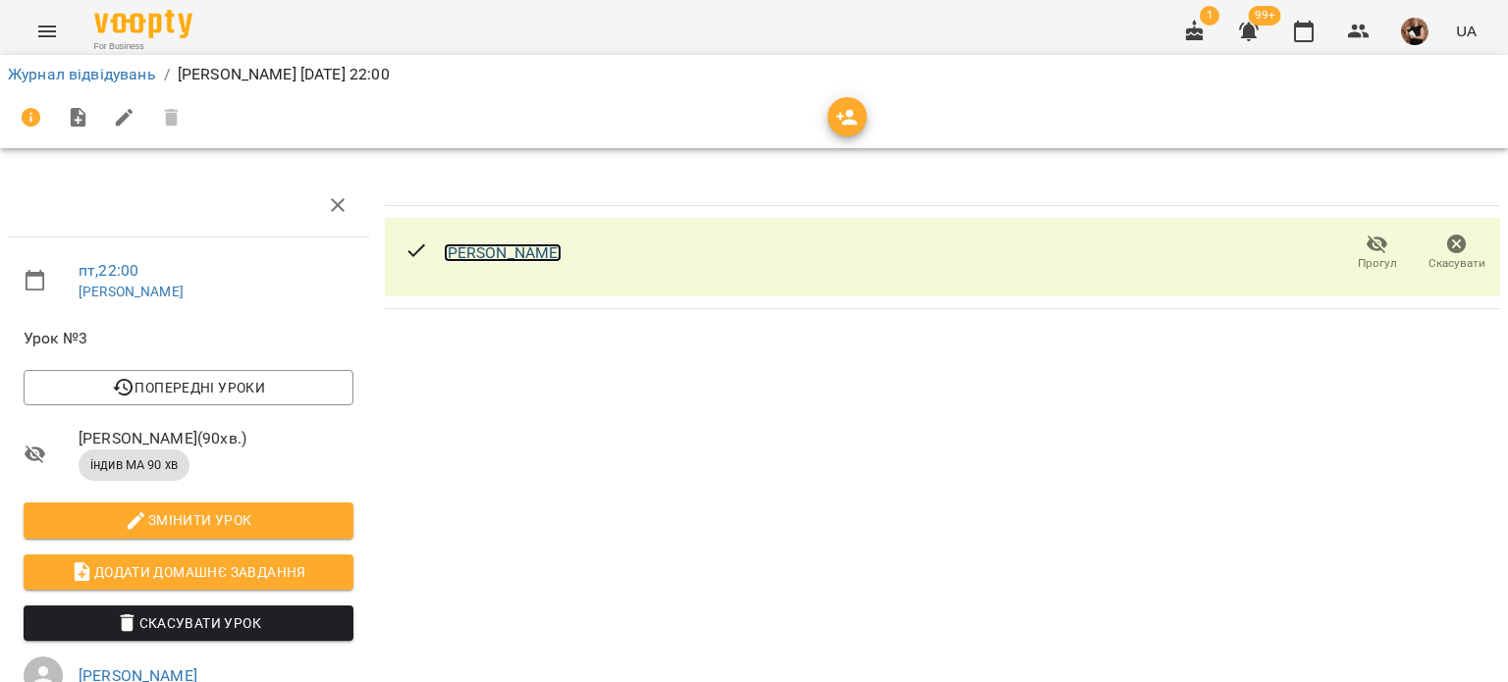
click at [499, 255] on link "Принь Олександр" at bounding box center [503, 252] width 119 height 19
click at [844, 123] on icon "button" at bounding box center [847, 118] width 22 height 16
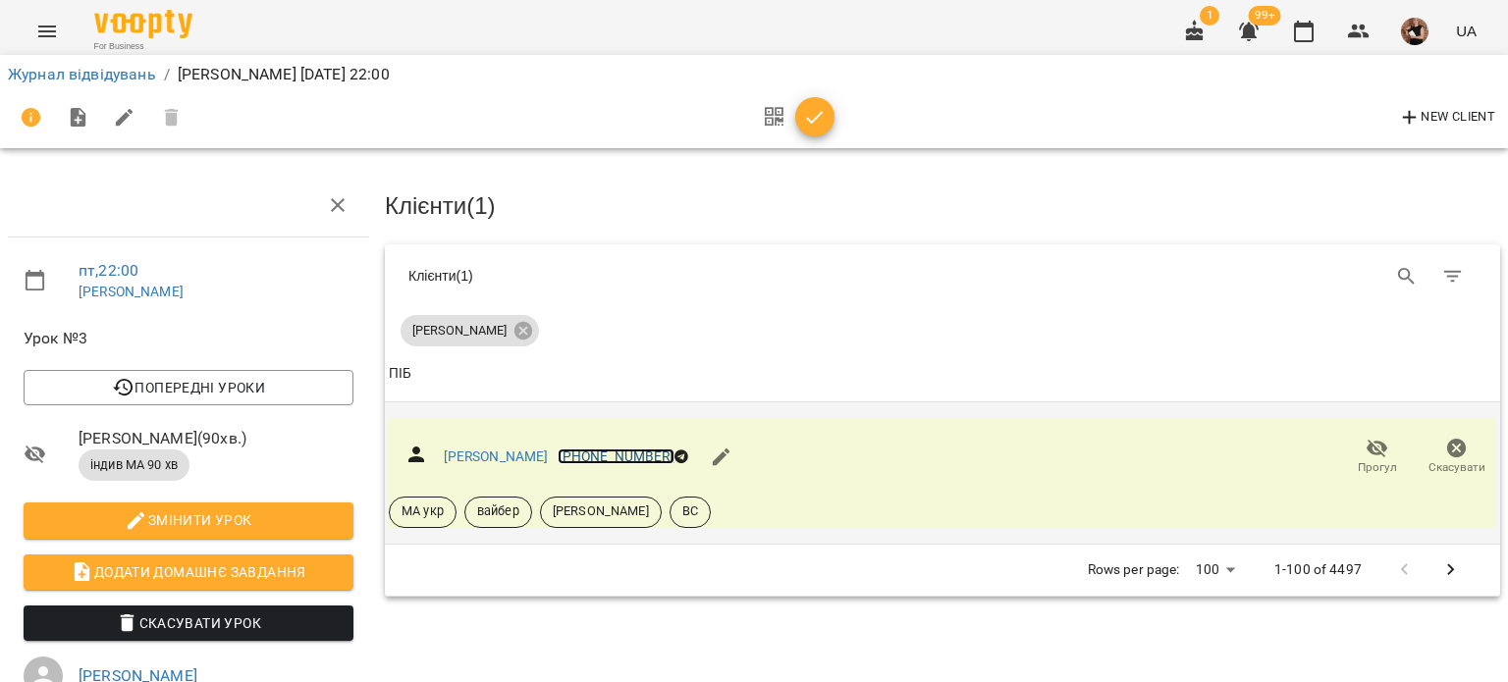
click at [593, 451] on link "+18254544009" at bounding box center [616, 457] width 116 height 16
click at [797, 595] on div at bounding box center [754, 341] width 1508 height 682
click at [449, 449] on link "Принь Олександр" at bounding box center [496, 457] width 105 height 16
click at [1366, 447] on icon "button" at bounding box center [1378, 449] width 24 height 24
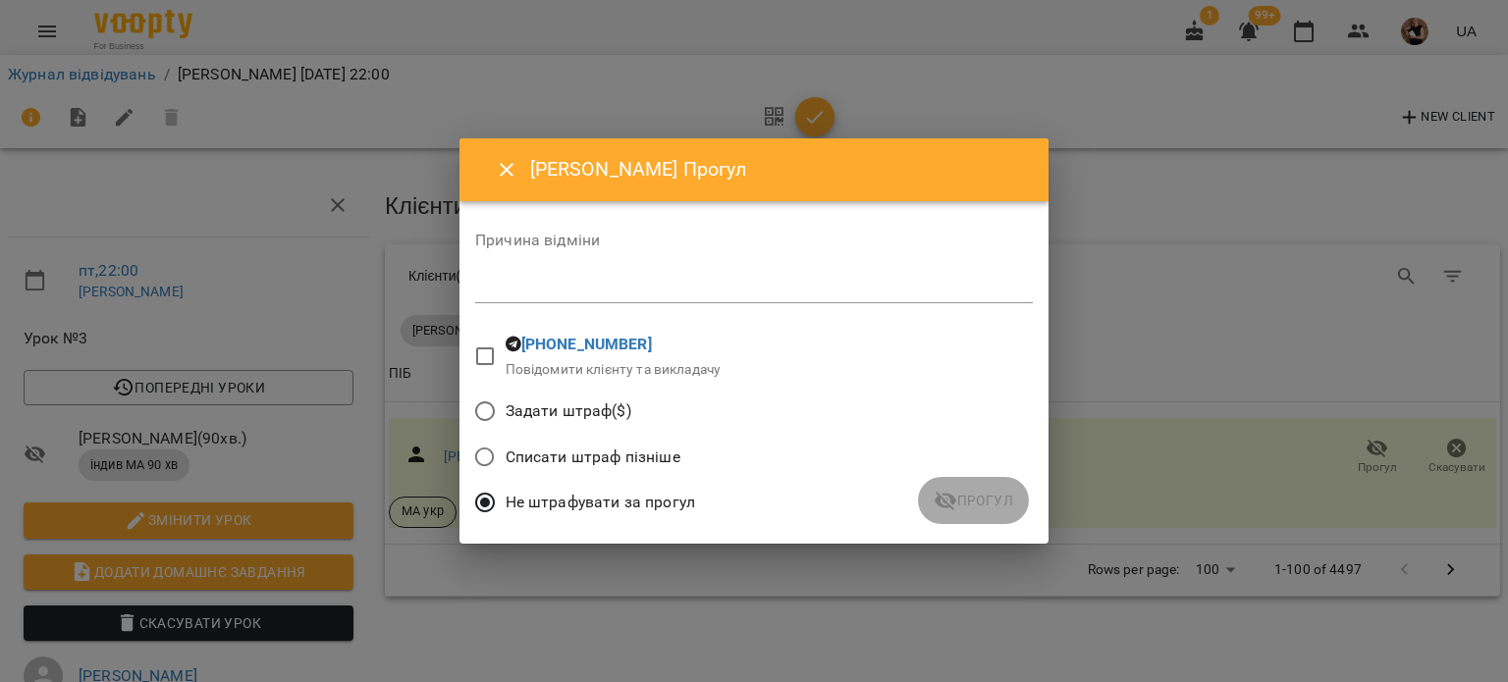
click at [643, 304] on div "Причина відміни *" at bounding box center [754, 272] width 558 height 79
click at [640, 295] on textarea at bounding box center [754, 287] width 558 height 19
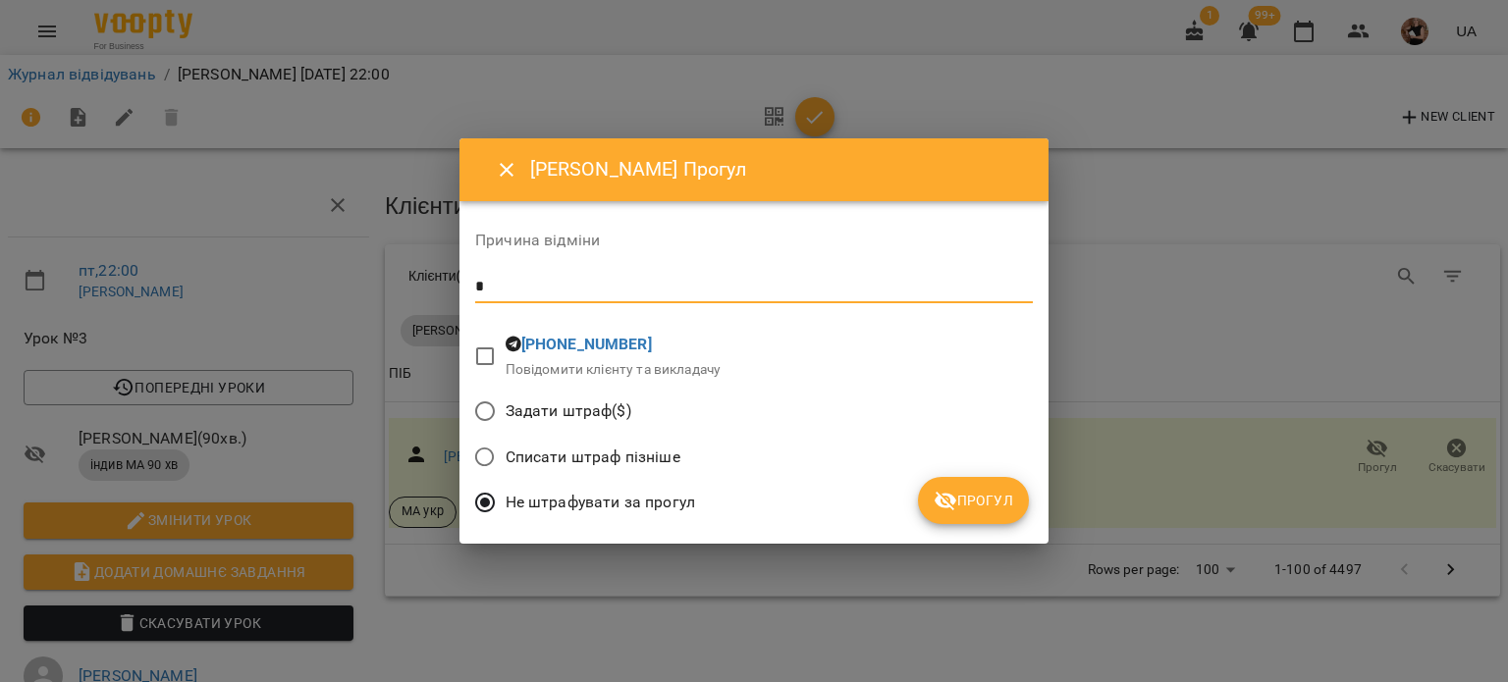
click at [950, 484] on button "Прогул" at bounding box center [973, 500] width 111 height 47
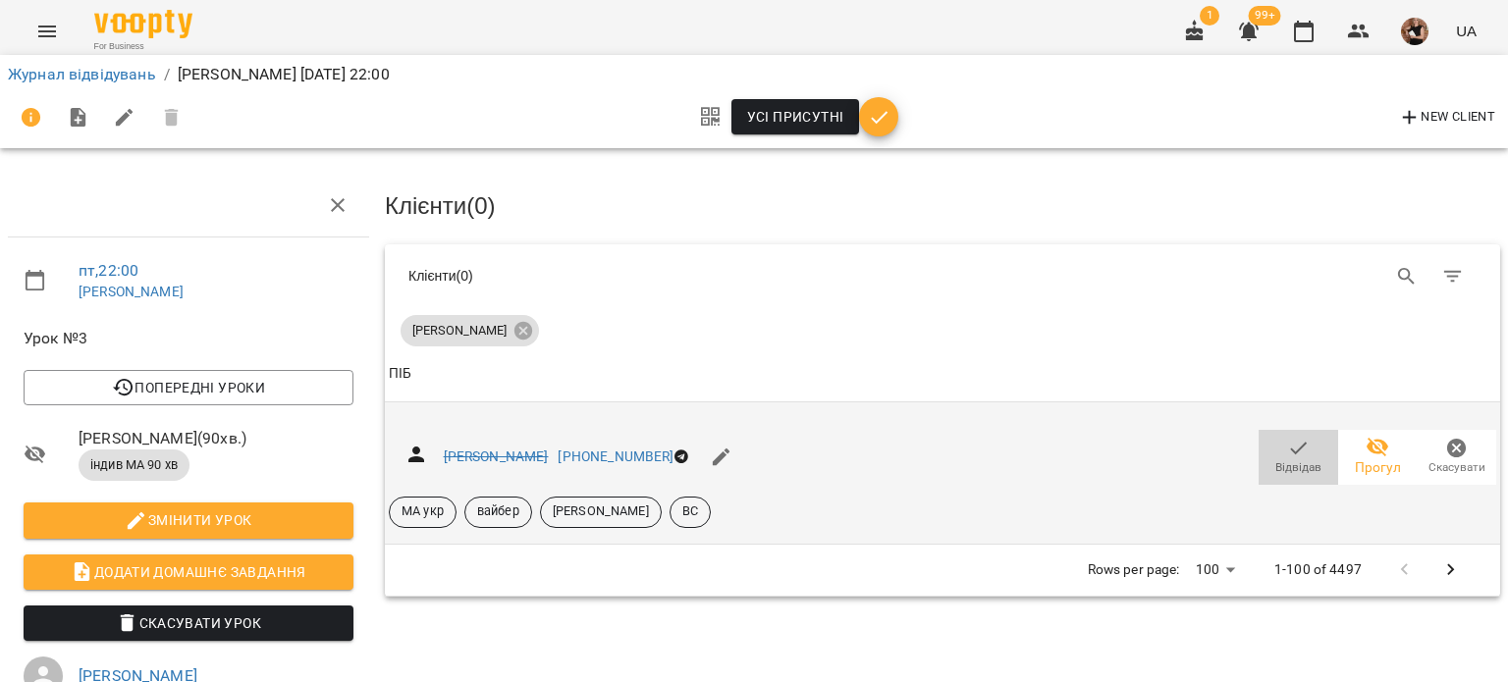
click at [1287, 452] on icon "button" at bounding box center [1299, 449] width 24 height 24
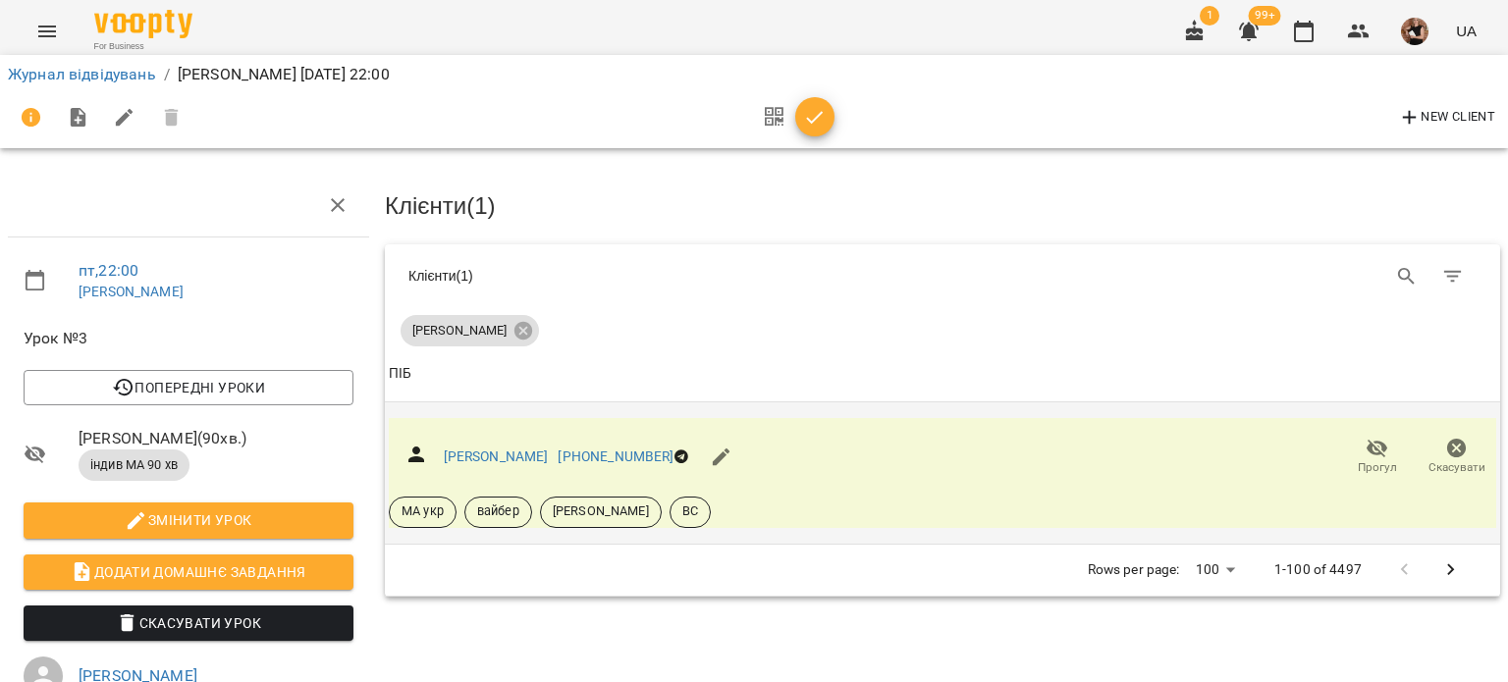
click at [810, 113] on icon "button" at bounding box center [815, 118] width 24 height 24
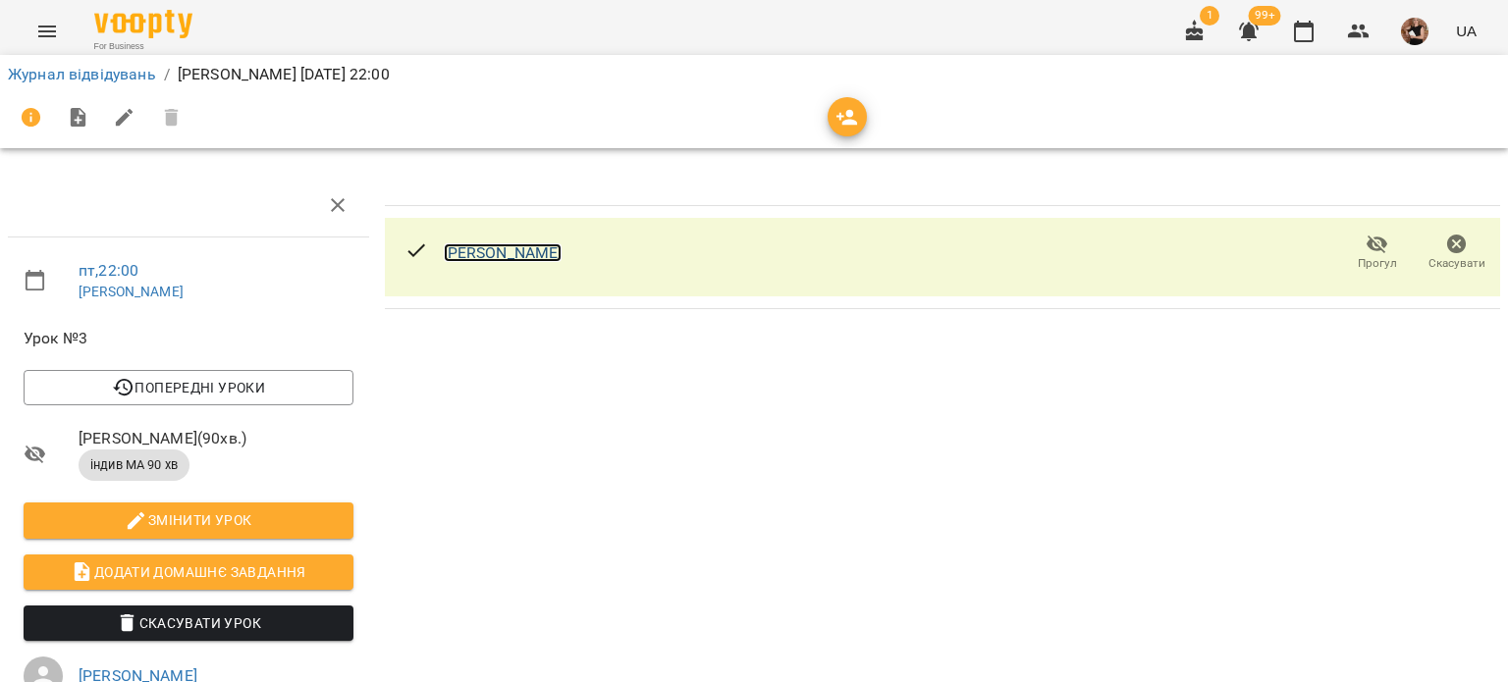
click at [457, 244] on link "Принь Олександр" at bounding box center [503, 252] width 119 height 19
click at [1445, 253] on icon "button" at bounding box center [1457, 245] width 24 height 24
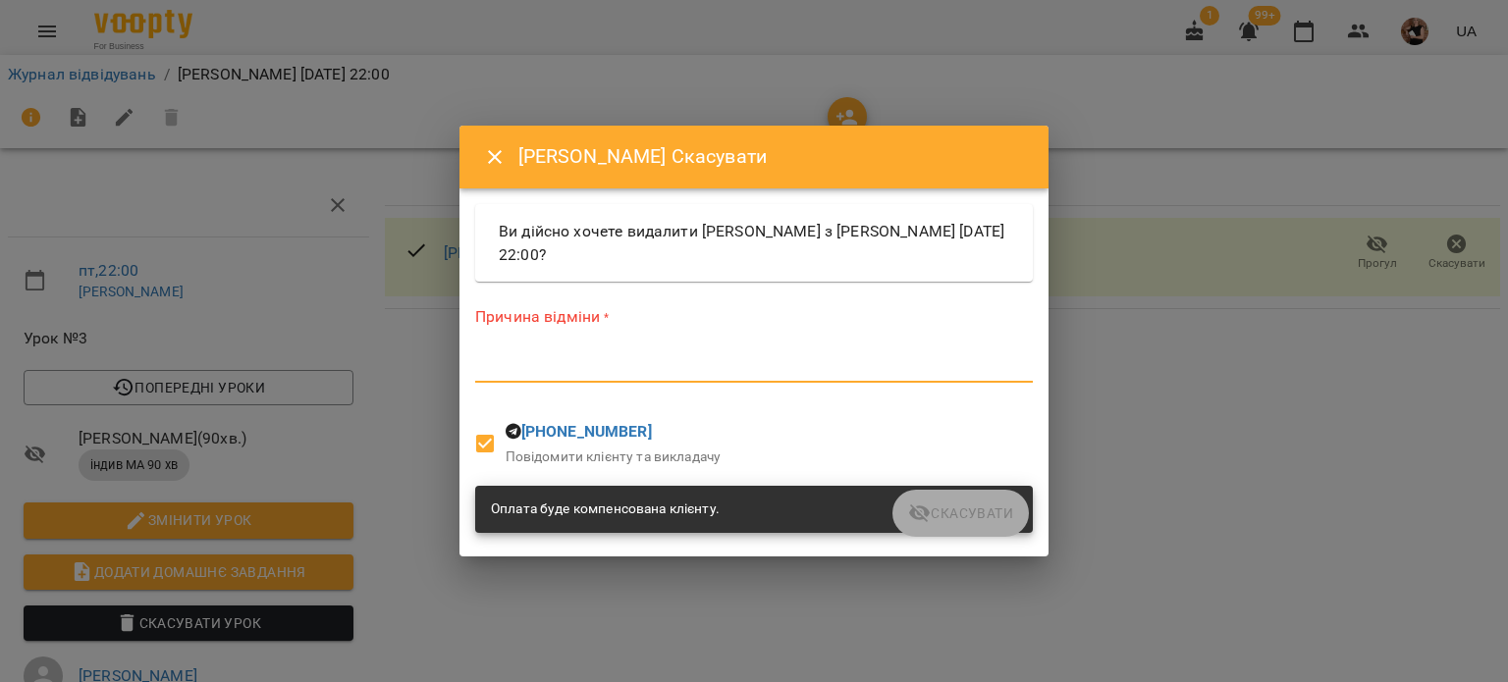
click at [517, 360] on textarea at bounding box center [754, 366] width 558 height 19
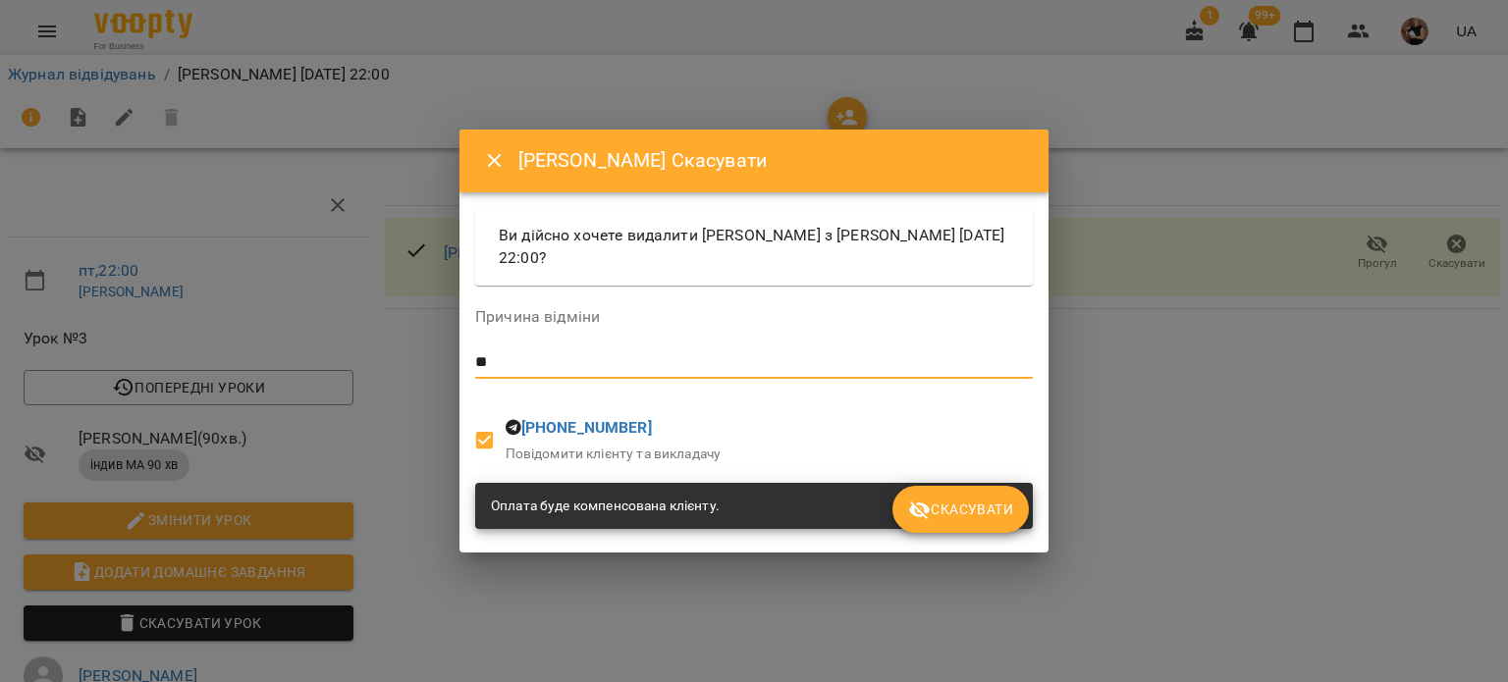
type textarea "*"
click at [1002, 499] on span "Скасувати" at bounding box center [960, 510] width 105 height 24
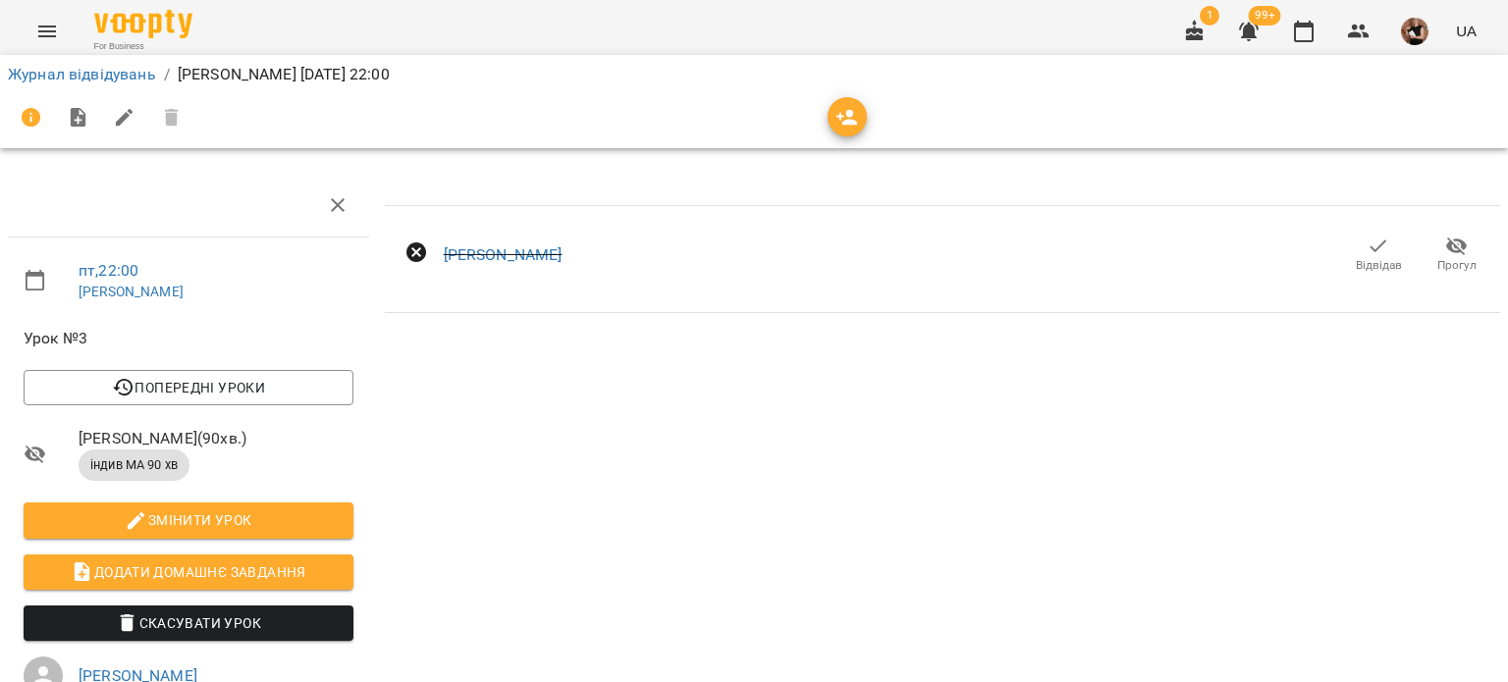
click at [1369, 257] on span "Відвідав" at bounding box center [1379, 265] width 46 height 17
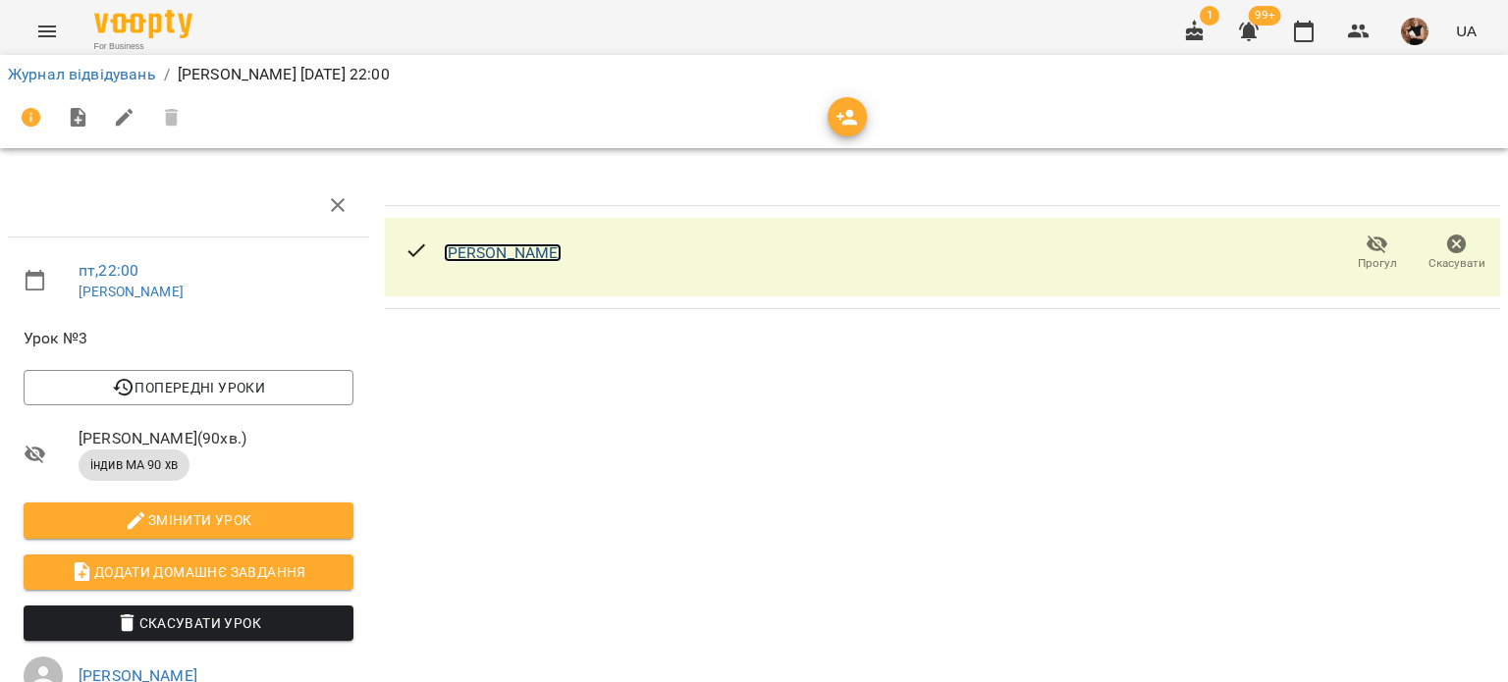
click at [507, 249] on link "Принь Олександр" at bounding box center [503, 252] width 119 height 19
click at [1304, 32] on icon "button" at bounding box center [1304, 32] width 24 height 24
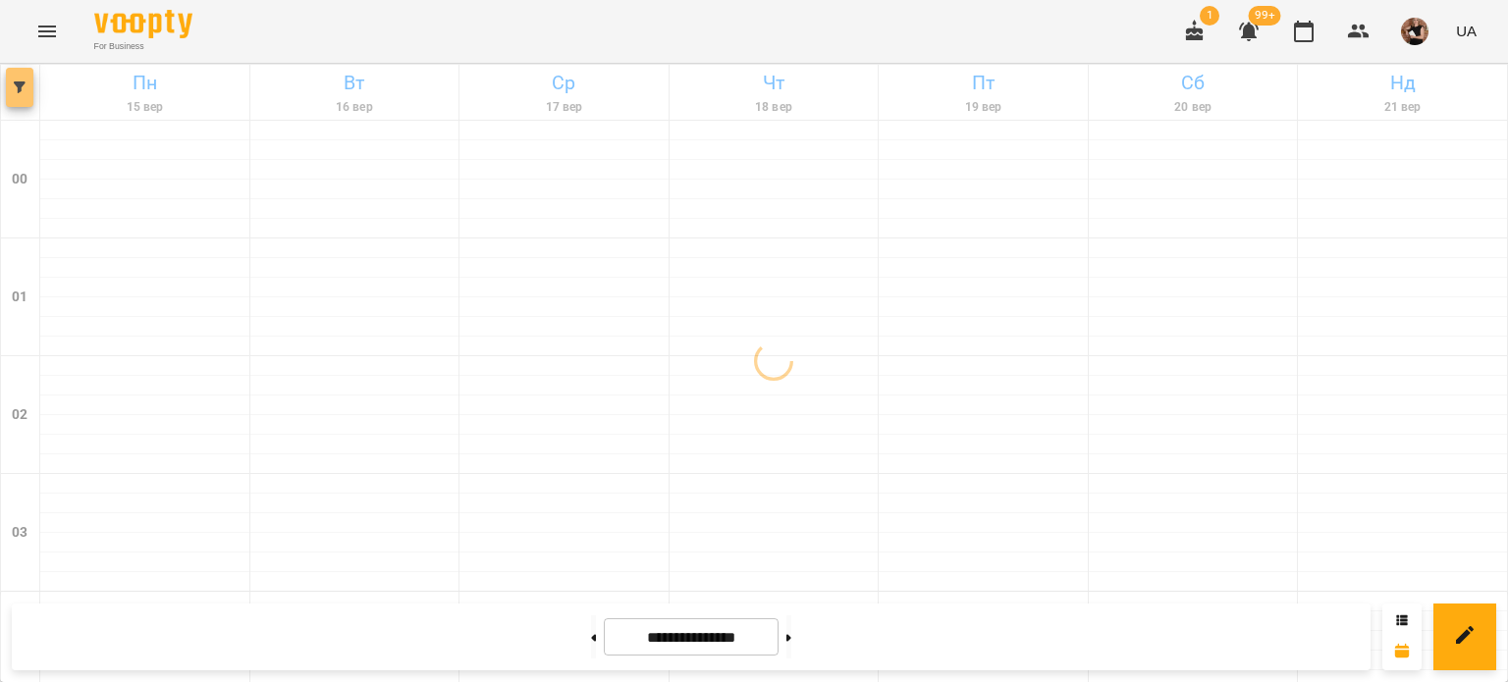
click at [21, 81] on icon "button" at bounding box center [20, 87] width 12 height 12
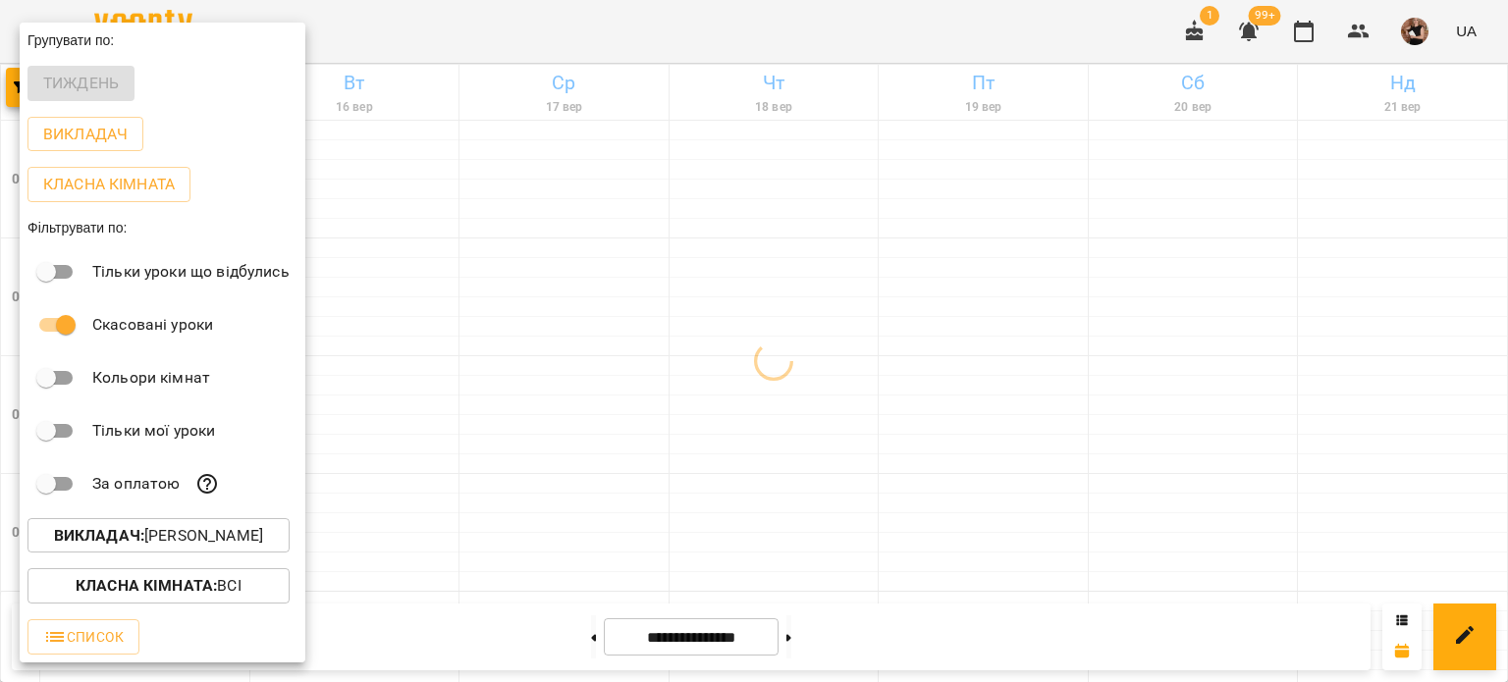
click at [185, 543] on p "Викладач : Лісняк Оксана" at bounding box center [158, 536] width 209 height 24
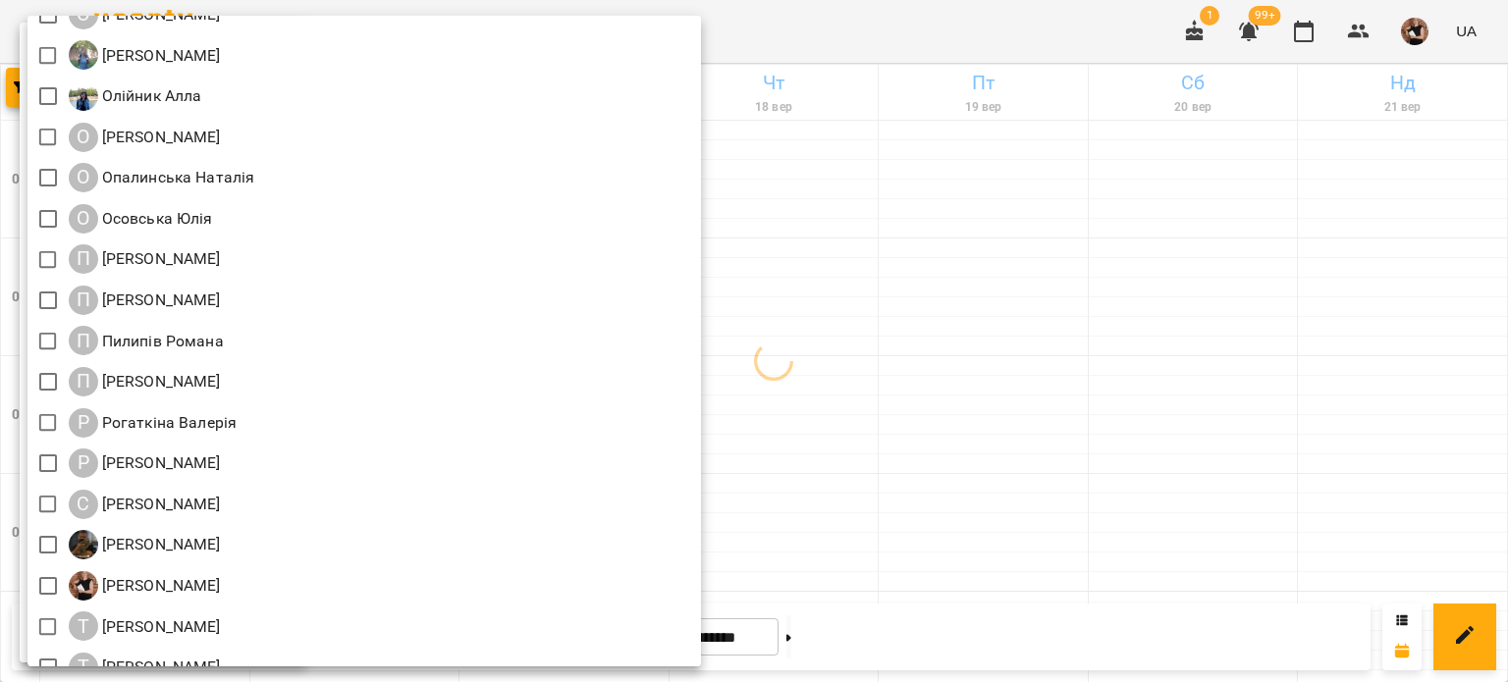
scroll to position [2332, 0]
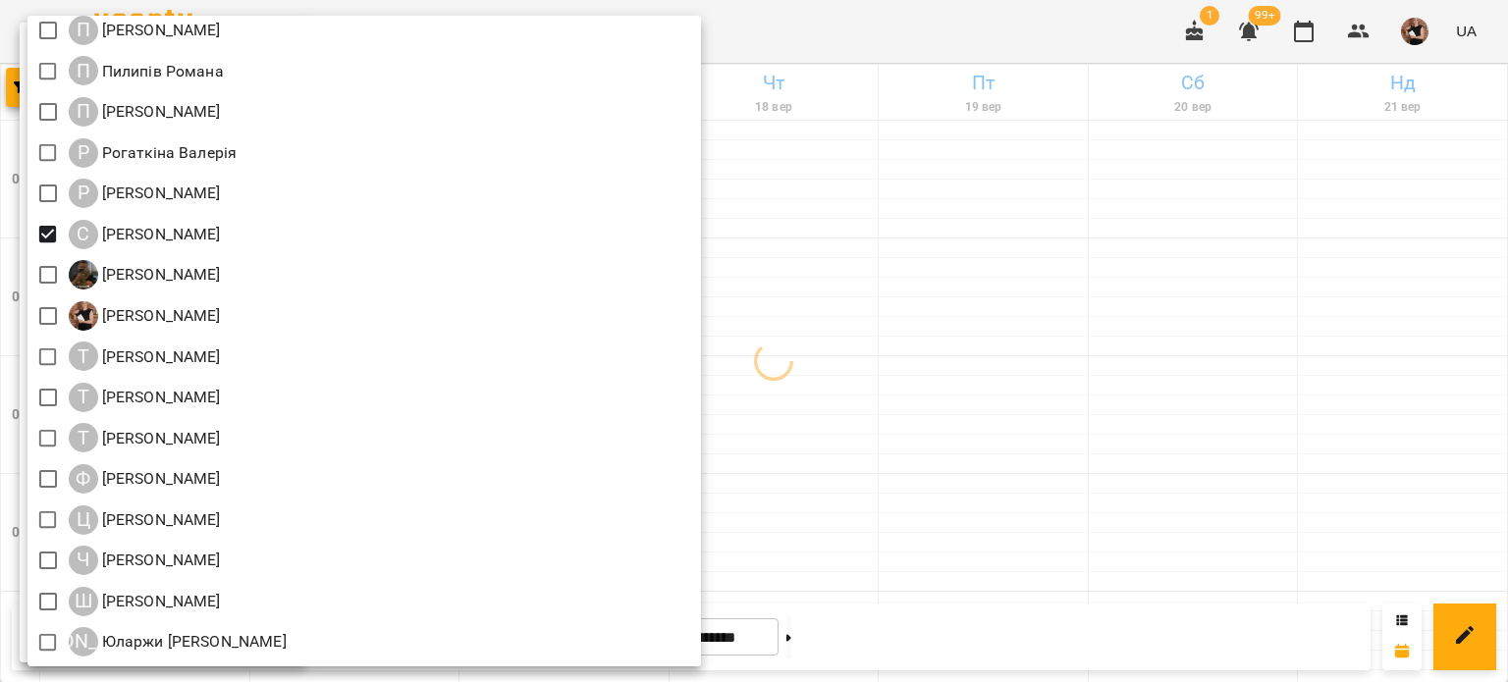
click at [1048, 350] on div at bounding box center [754, 341] width 1508 height 682
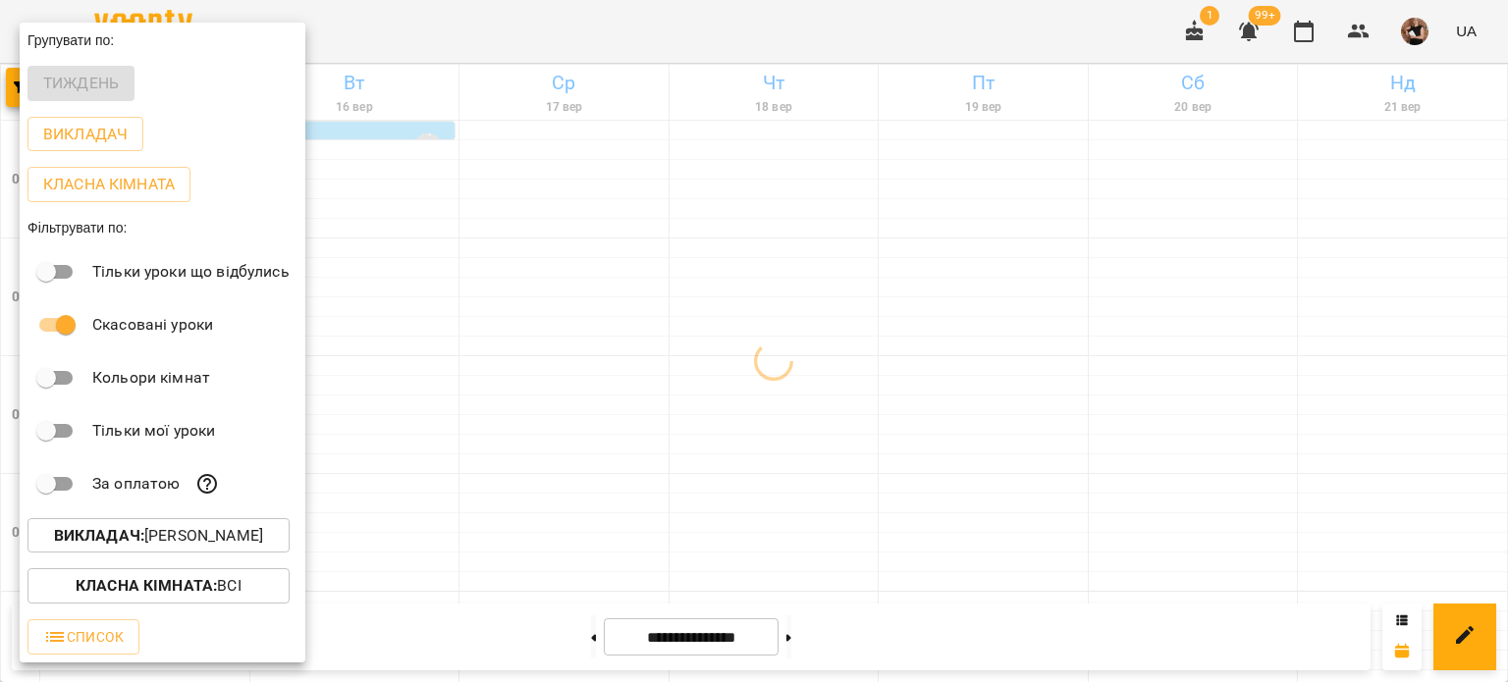
click at [1048, 350] on div at bounding box center [754, 341] width 1508 height 682
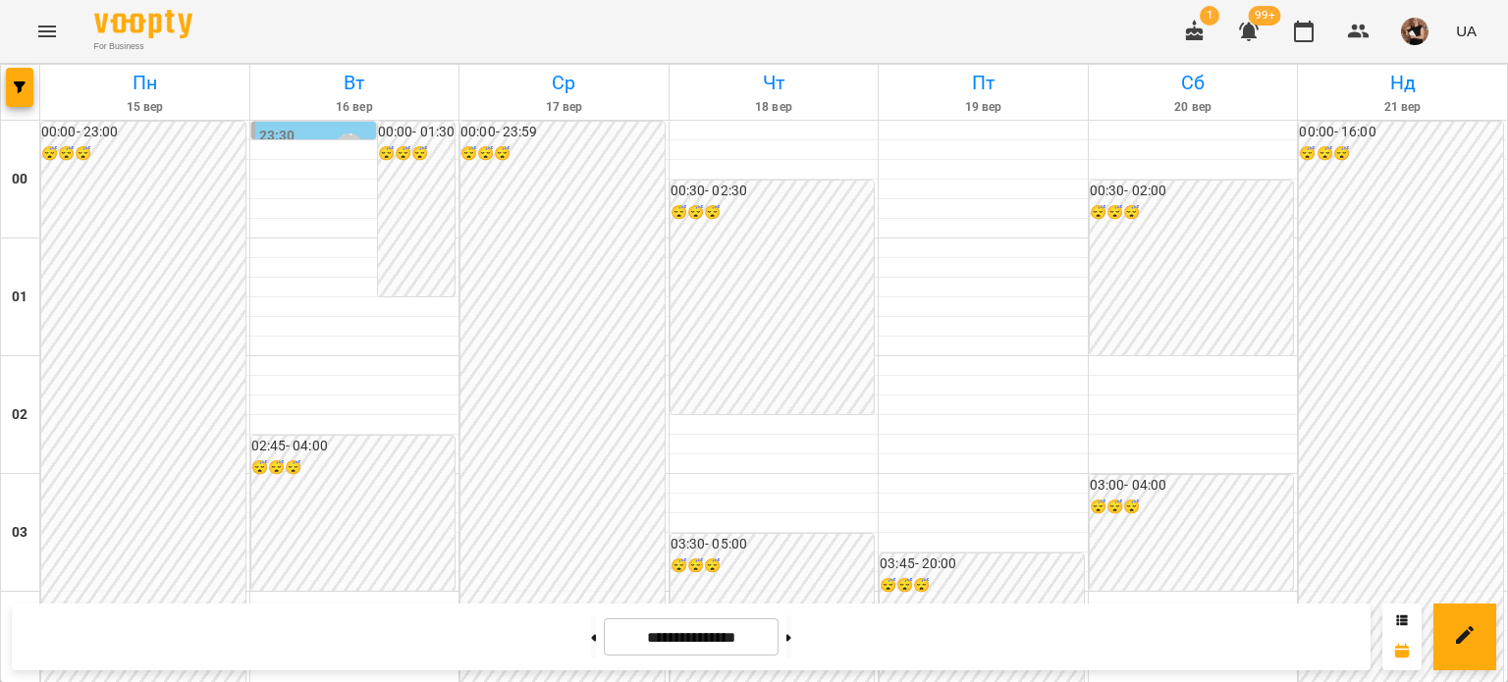
scroll to position [2353, 0]
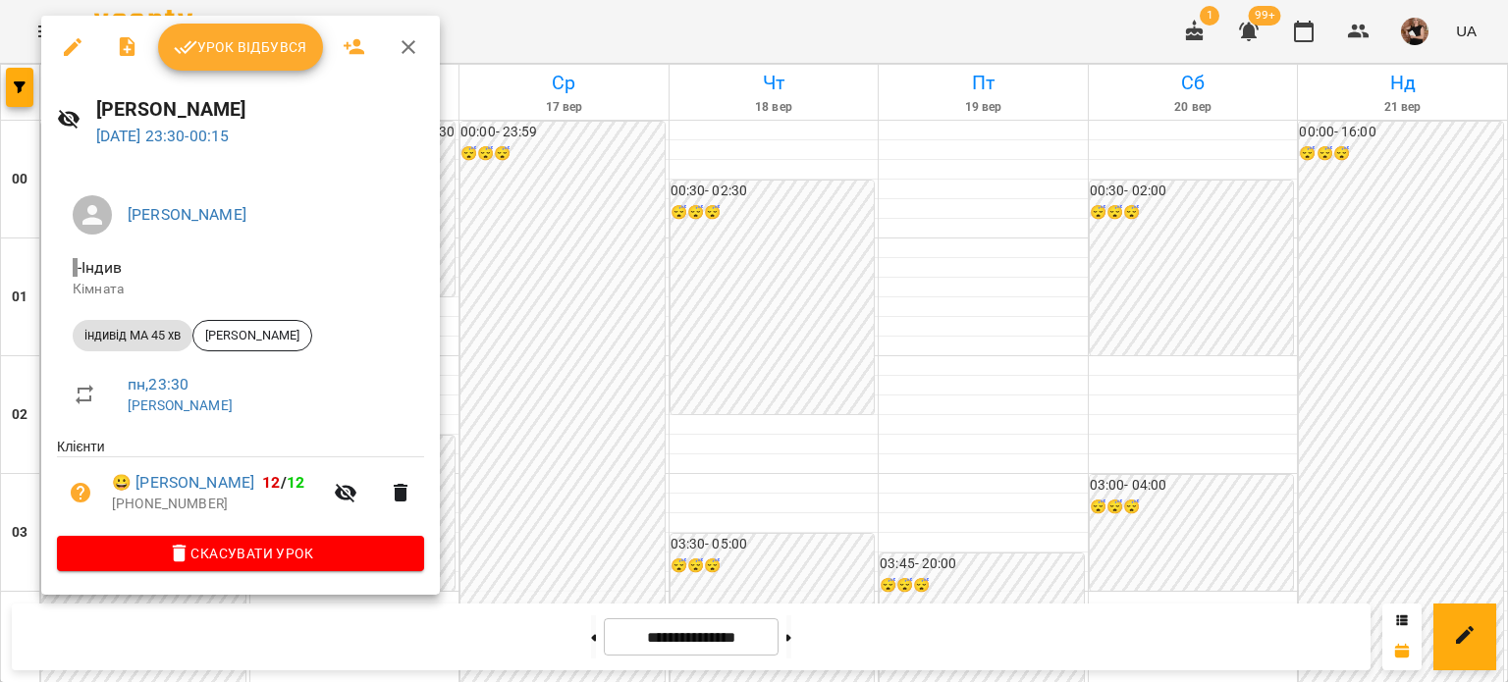
click at [1178, 491] on div at bounding box center [754, 341] width 1508 height 682
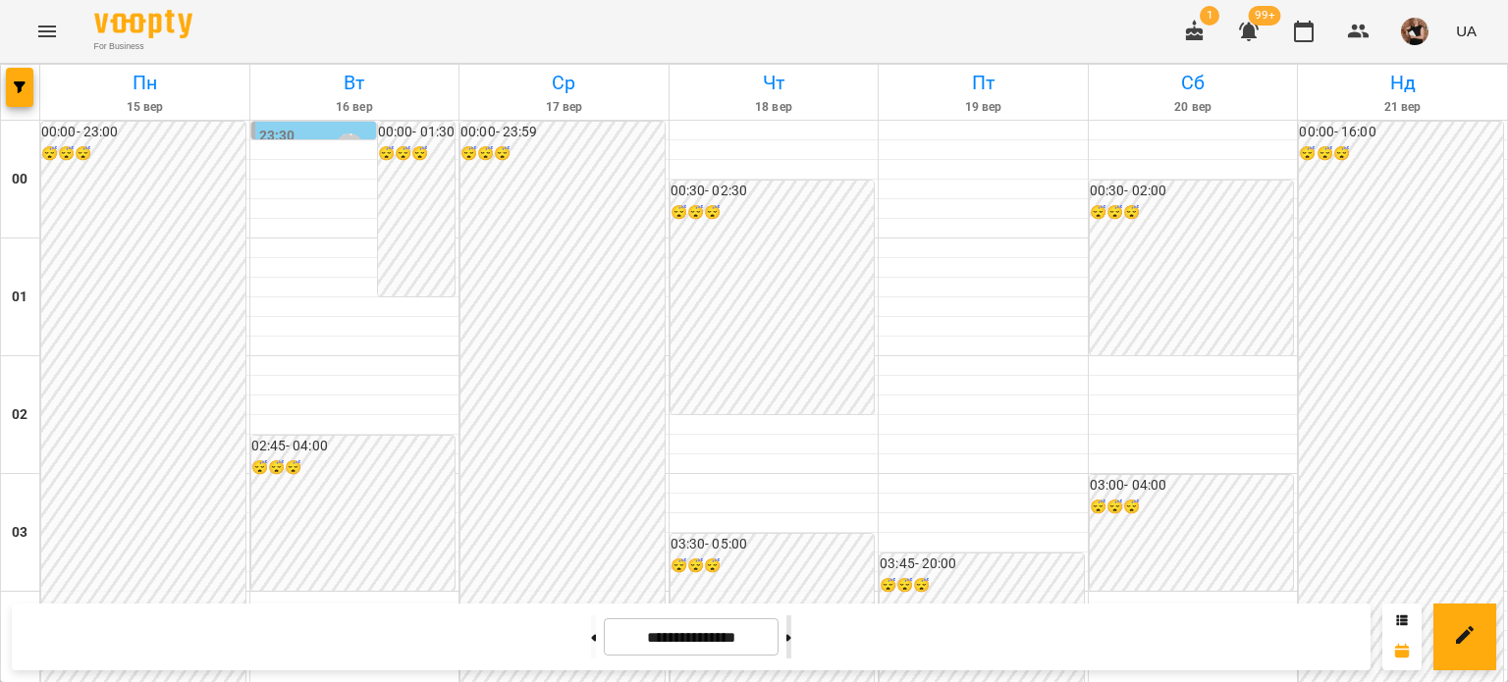
click at [791, 635] on button at bounding box center [788, 637] width 5 height 43
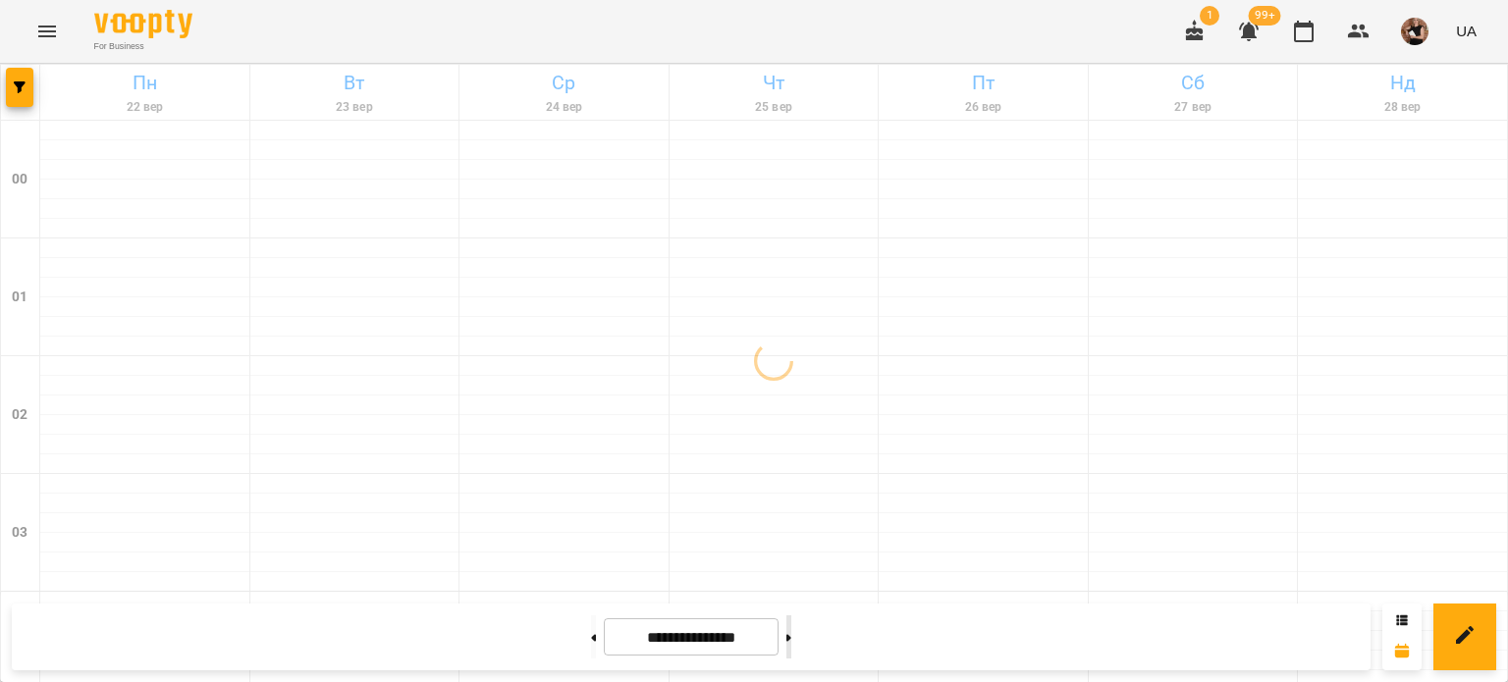
click at [791, 646] on button at bounding box center [788, 637] width 5 height 43
type input "**********"
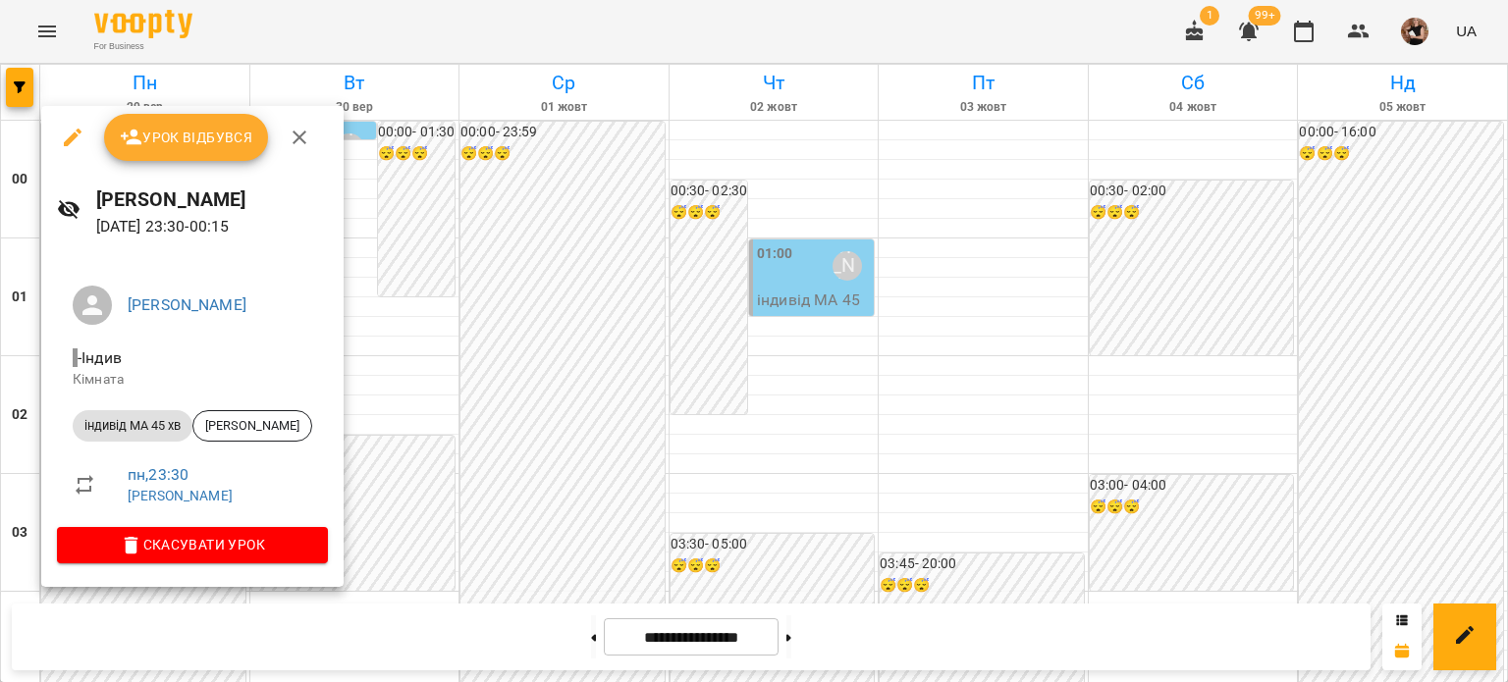
click at [69, 134] on icon "button" at bounding box center [73, 138] width 24 height 24
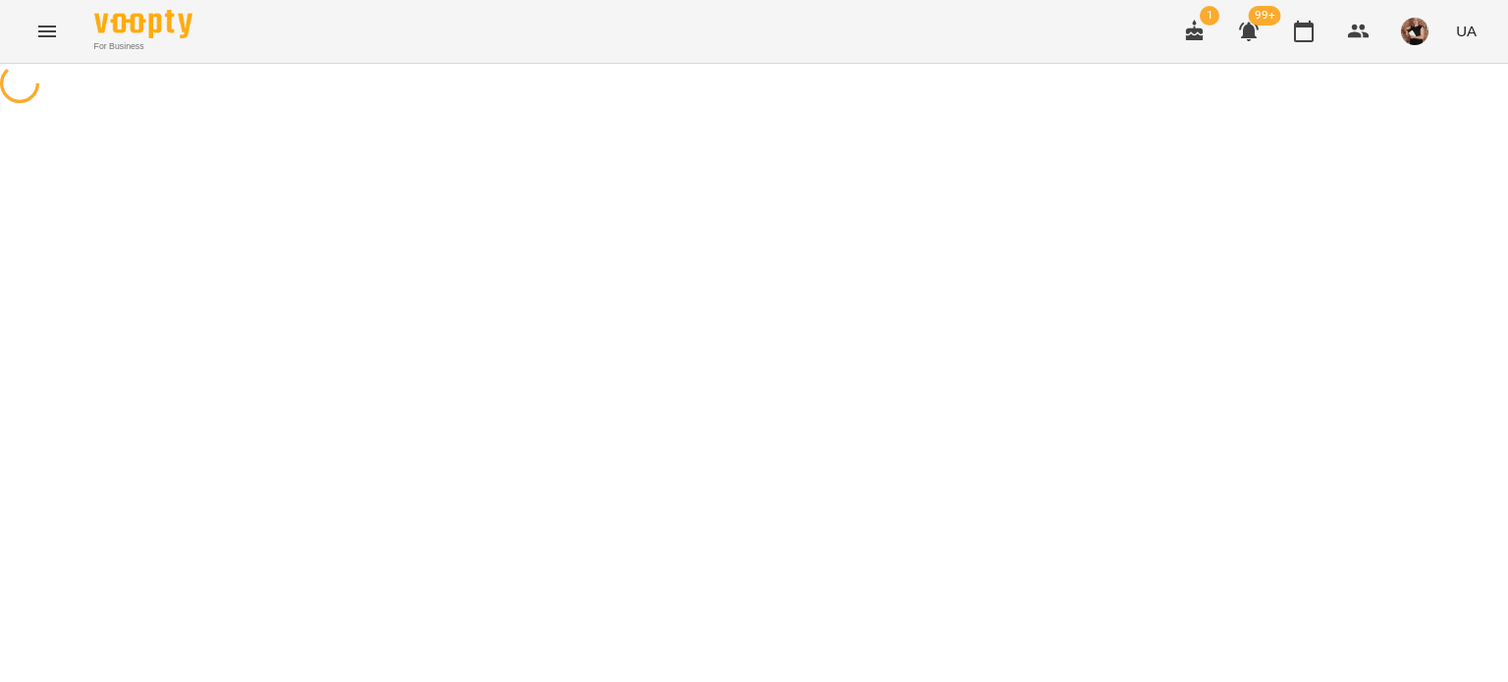
select select "**********"
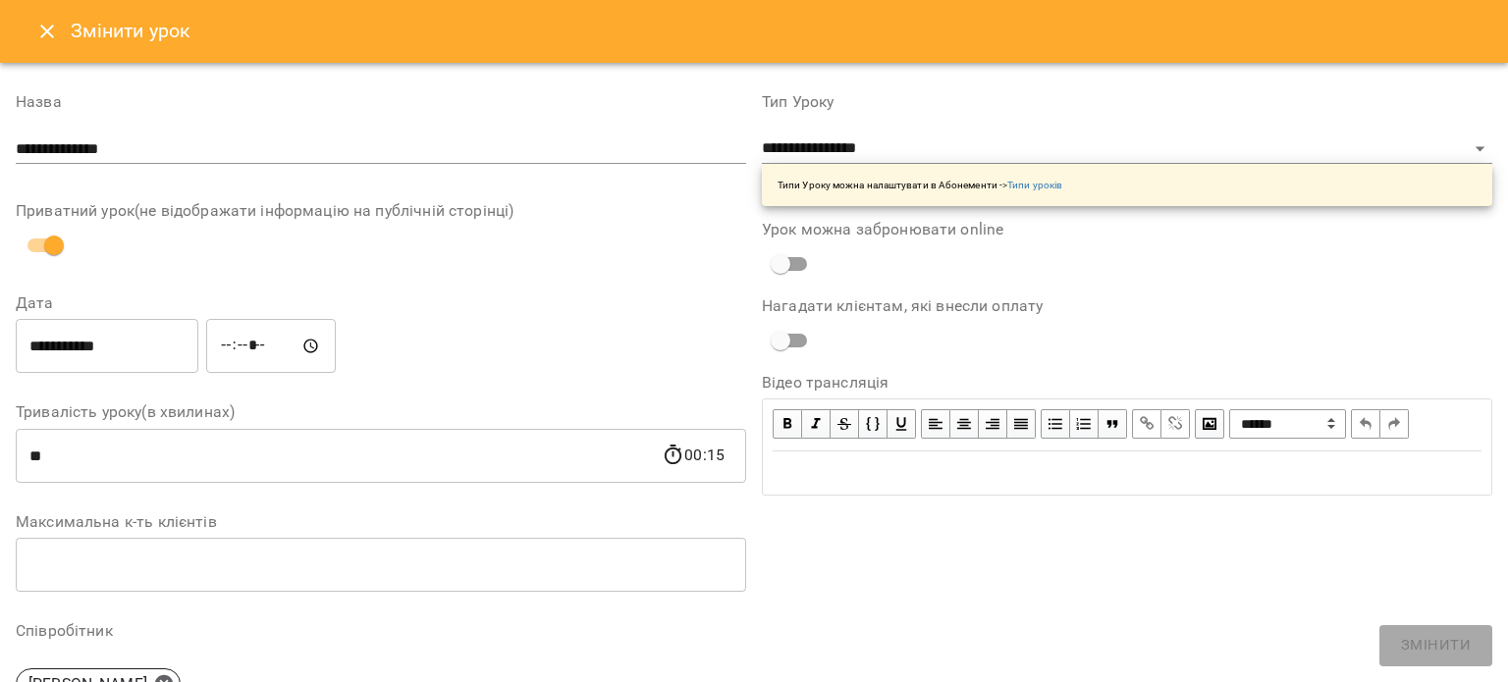
click at [42, 21] on icon "Close" at bounding box center [47, 32] width 24 height 24
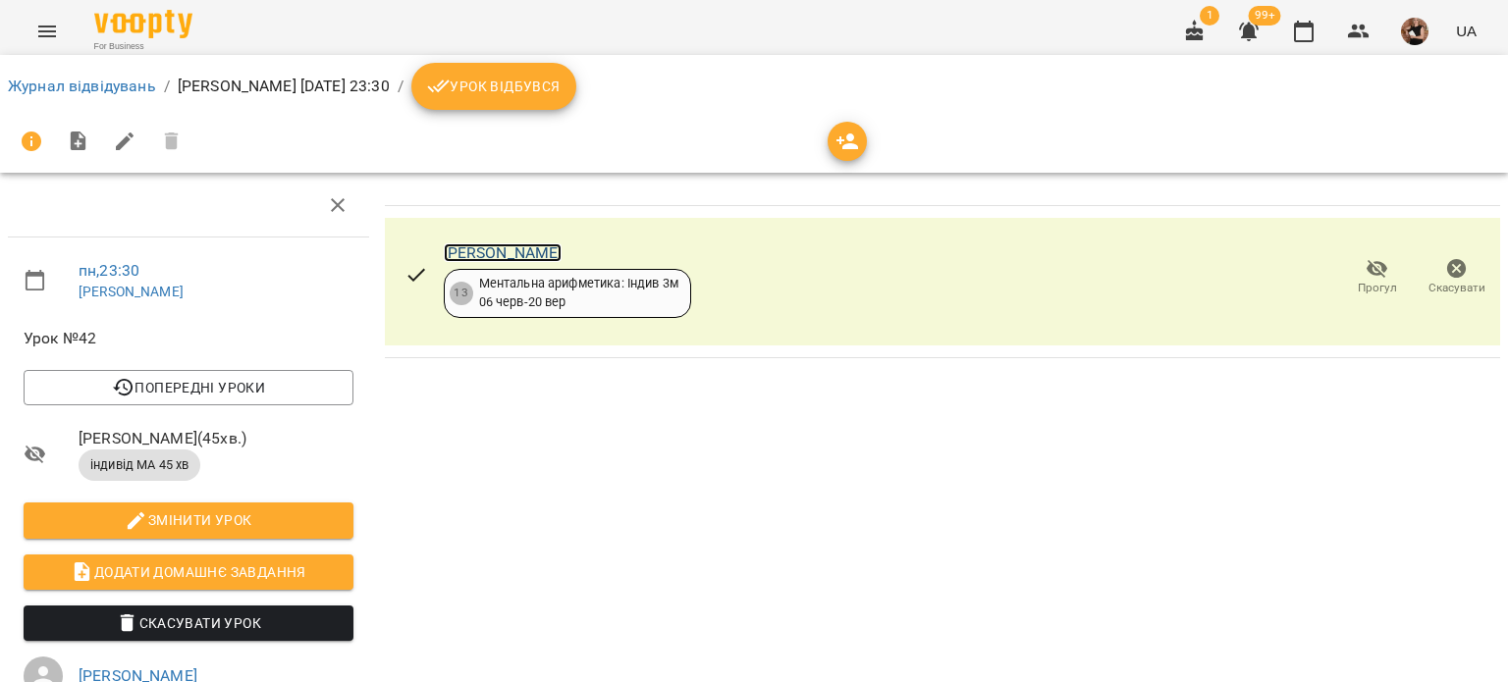
click at [535, 249] on link "[PERSON_NAME]" at bounding box center [503, 252] width 119 height 19
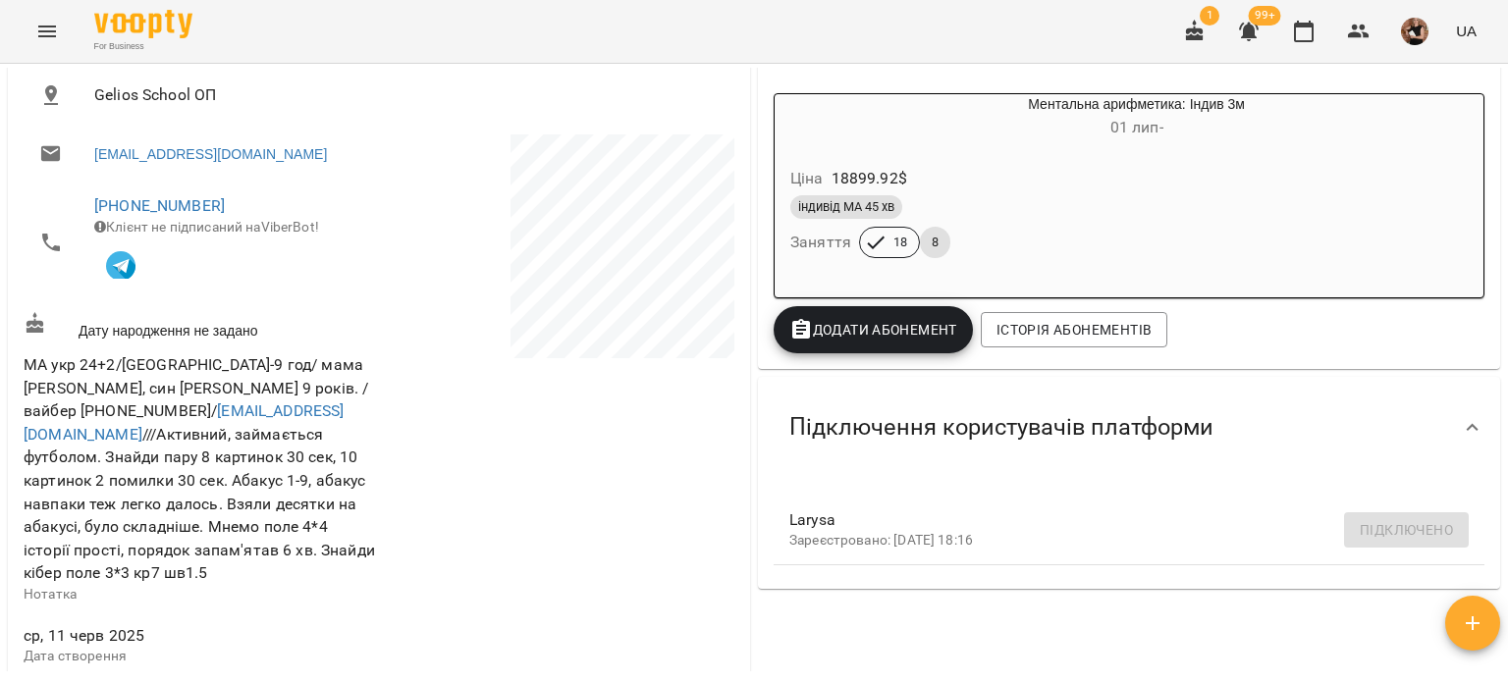
scroll to position [393, 0]
click at [1013, 325] on span "Історія абонементів" at bounding box center [1073, 331] width 155 height 24
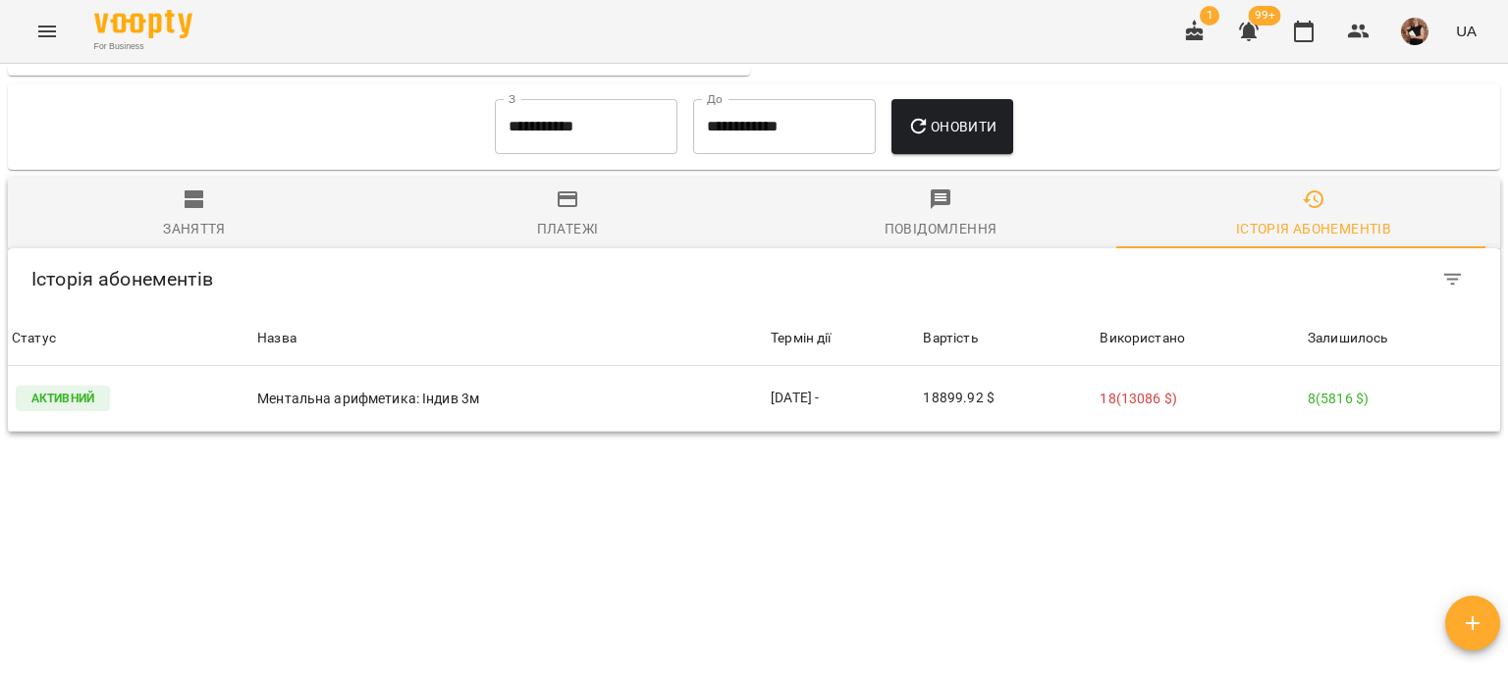
scroll to position [1563, 0]
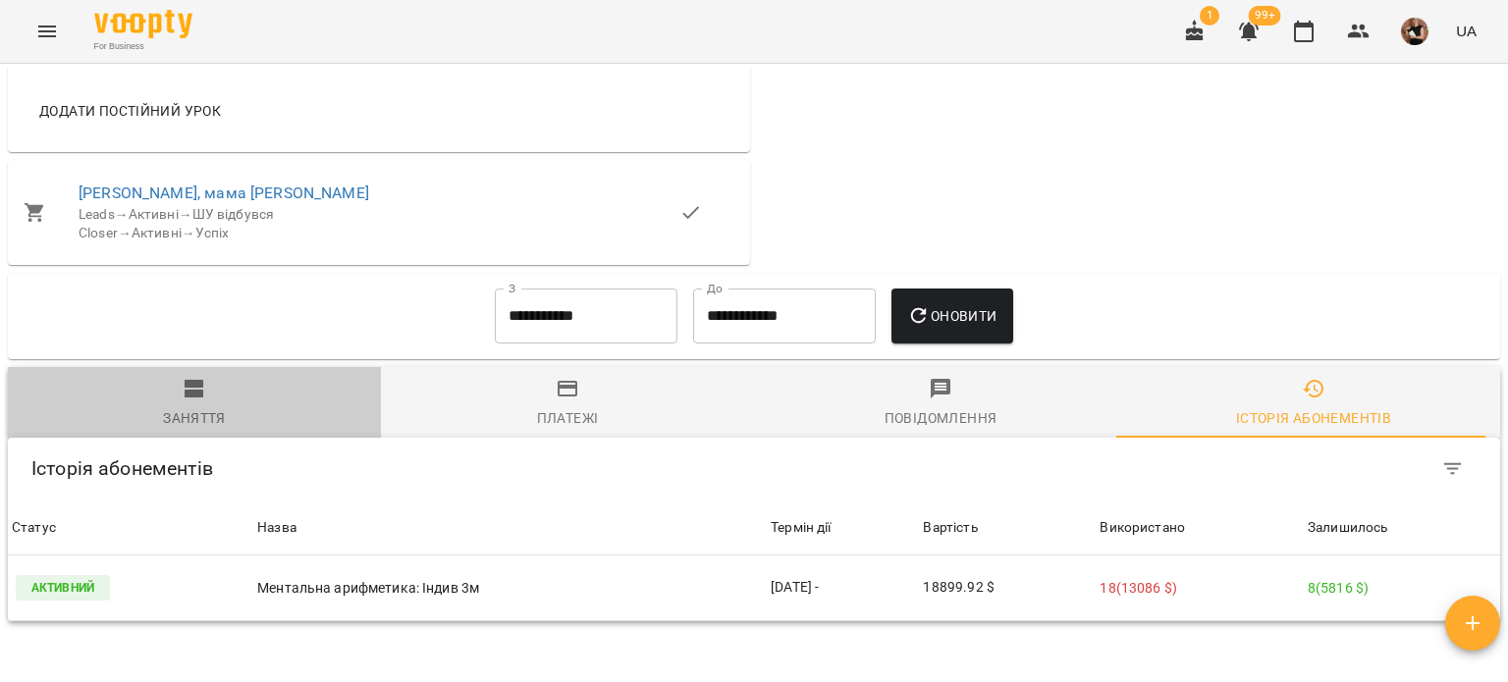
click at [203, 377] on icon "button" at bounding box center [195, 389] width 24 height 24
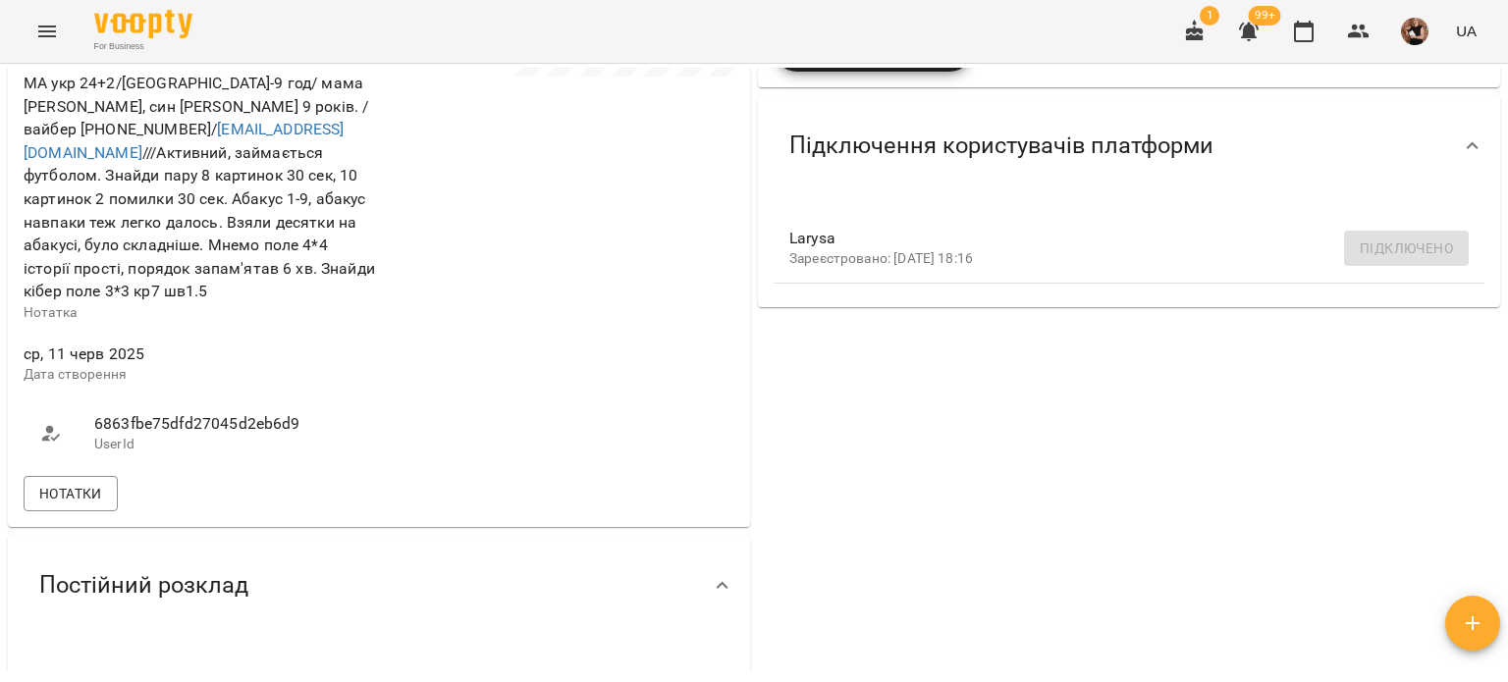
scroll to position [283, 0]
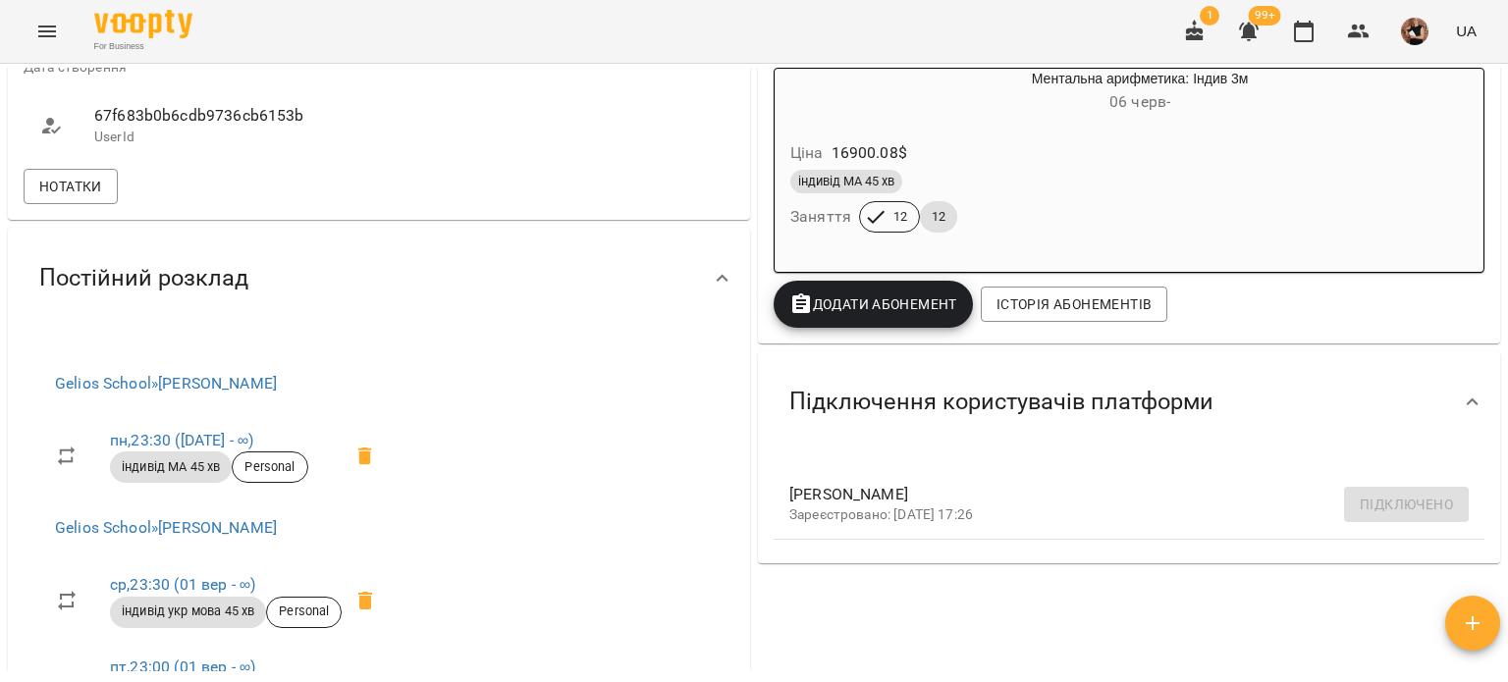
scroll to position [589, 0]
